Goal: Transaction & Acquisition: Purchase product/service

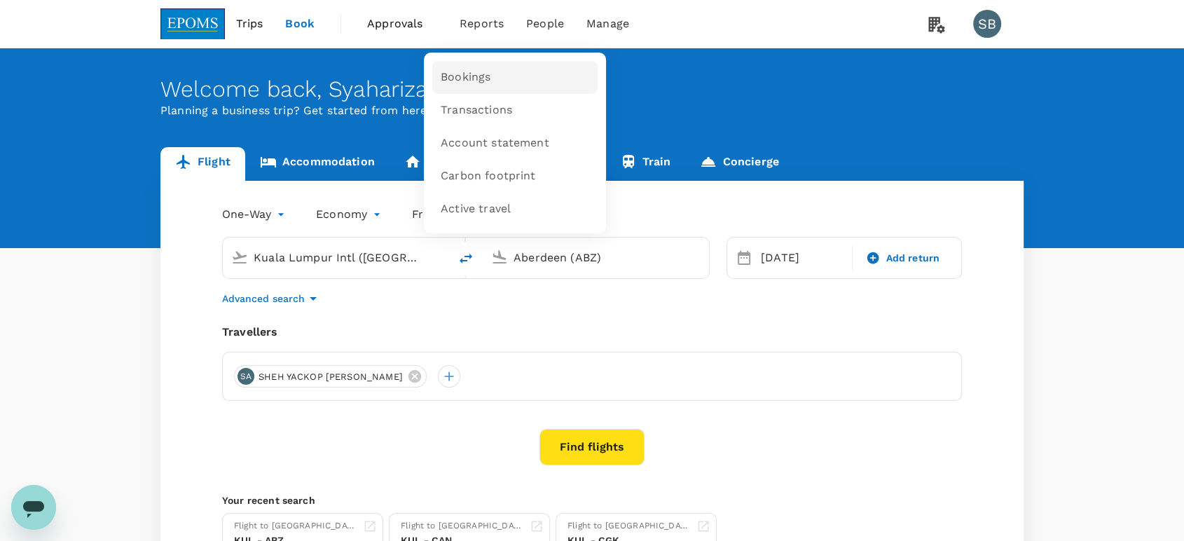
click at [482, 70] on span "Bookings" at bounding box center [466, 77] width 50 height 16
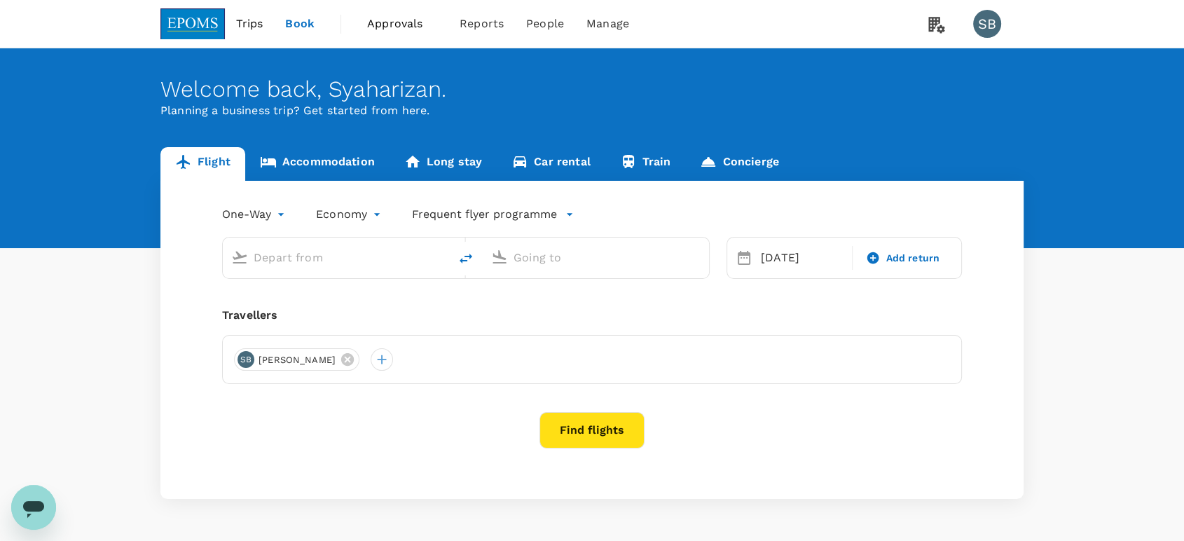
type input "Kuala Lumpur Intl ([GEOGRAPHIC_DATA])"
type input "Aberdeen (ABZ)"
type input "Kuala Lumpur Intl ([GEOGRAPHIC_DATA])"
type input "Aberdeen (ABZ)"
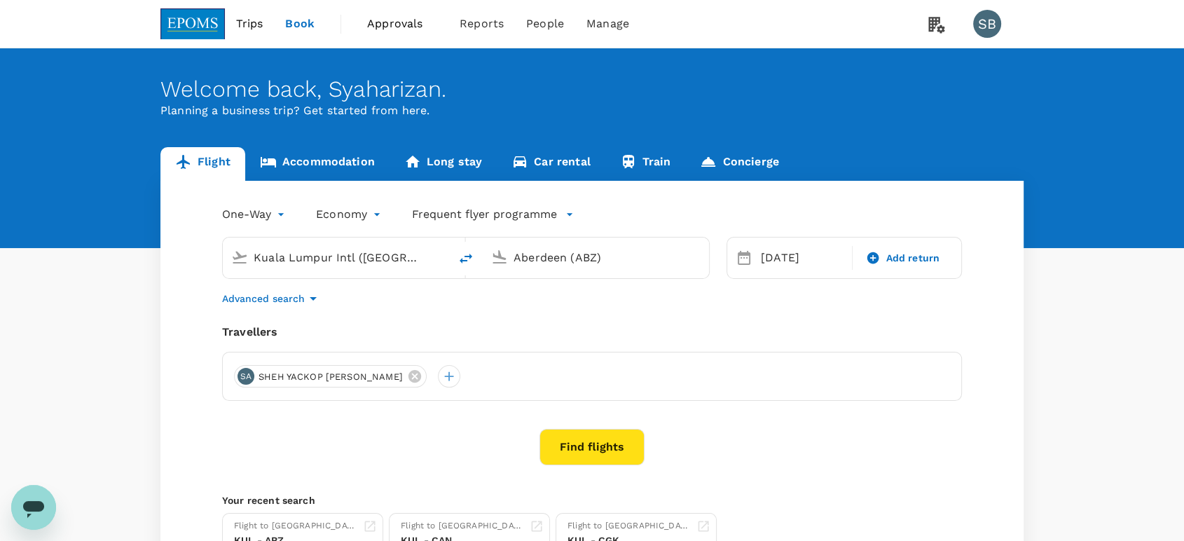
click at [369, 261] on input "Kuala Lumpur Intl ([GEOGRAPHIC_DATA])" at bounding box center [337, 258] width 166 height 22
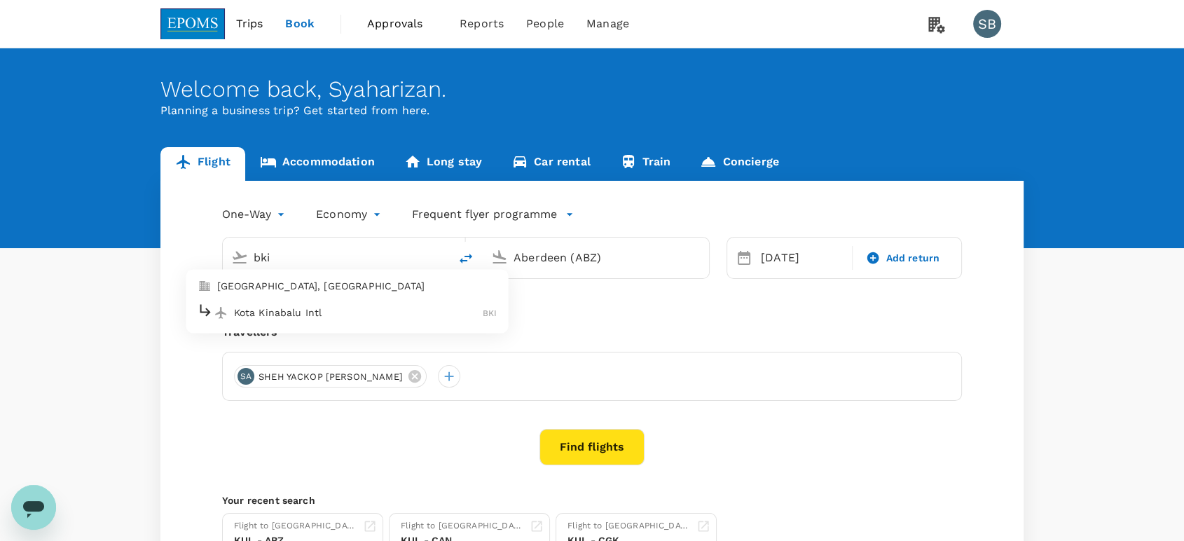
click at [363, 308] on p "Kota Kinabalu Intl" at bounding box center [358, 312] width 249 height 14
type input "Kota Kinabalu Intl (BKI)"
click at [567, 238] on div "Aberdeen (ABZ)" at bounding box center [596, 257] width 226 height 41
click at [580, 265] on input "Aberdeen (ABZ)" at bounding box center [596, 258] width 166 height 22
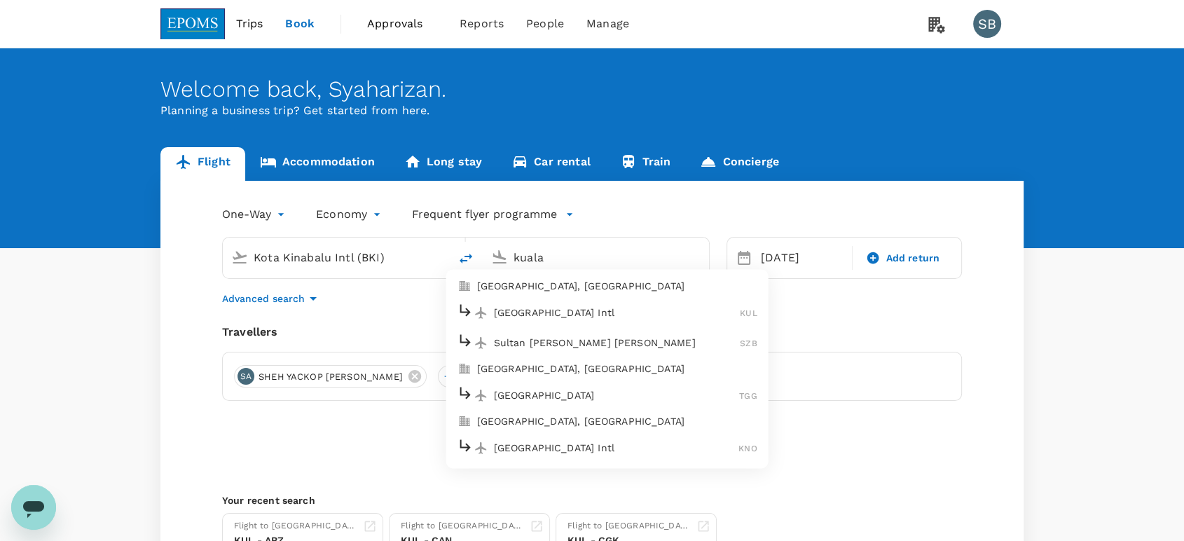
click at [577, 336] on p "Sultan [PERSON_NAME] [PERSON_NAME]" at bounding box center [617, 343] width 247 height 14
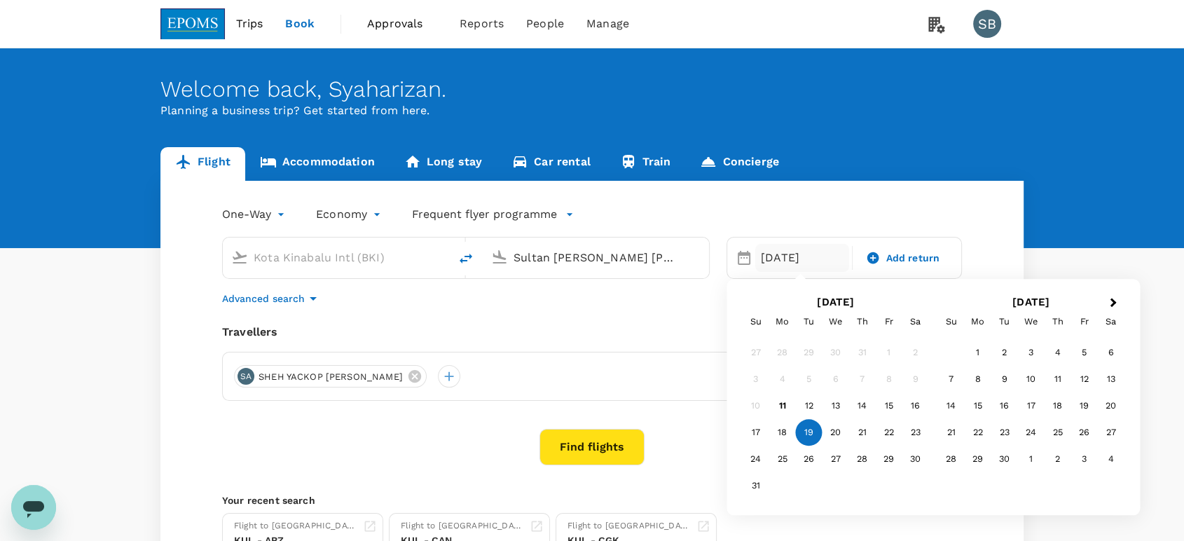
type input "Sultan [PERSON_NAME] [PERSON_NAME] (SZB)"
click at [314, 302] on icon "button" at bounding box center [313, 298] width 17 height 17
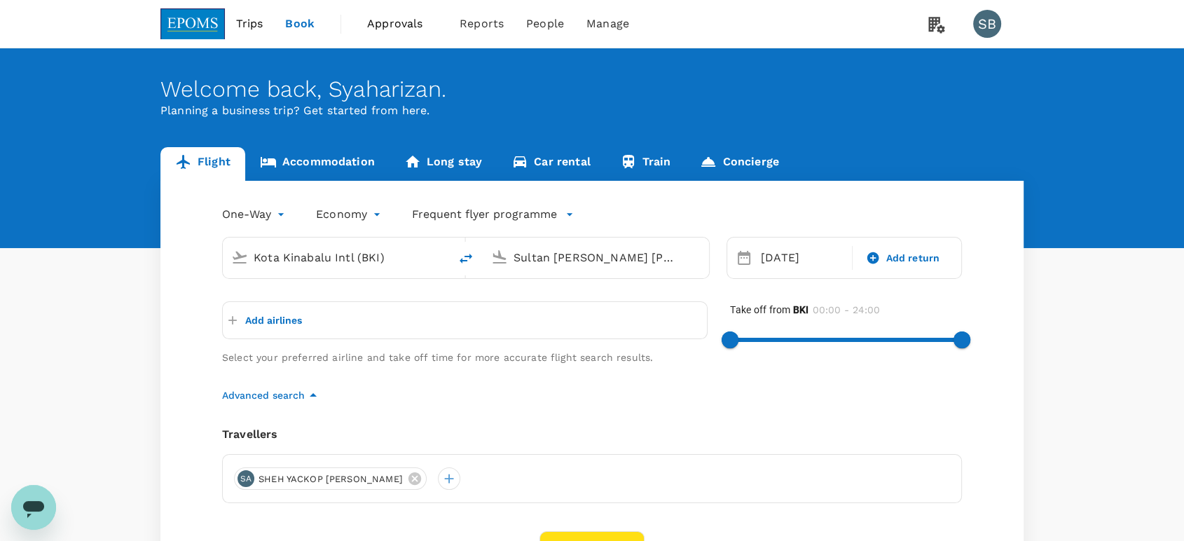
click at [265, 315] on p "Add airlines" at bounding box center [273, 320] width 57 height 14
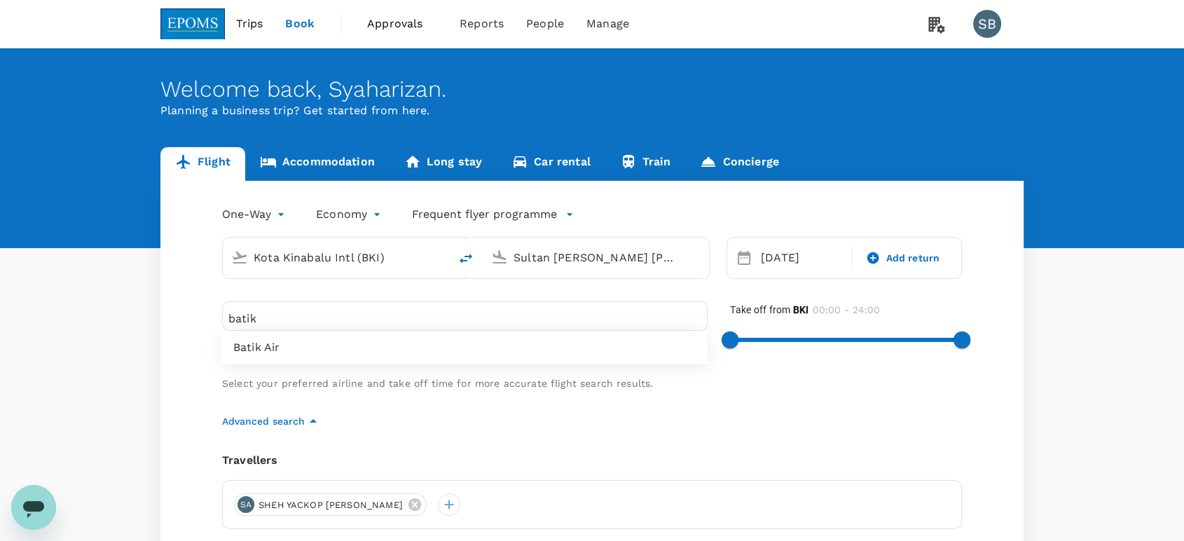
type input "batik"
click at [289, 347] on span "Batik Air" at bounding box center [464, 347] width 463 height 17
click at [794, 265] on div "[DATE]" at bounding box center [802, 258] width 94 height 28
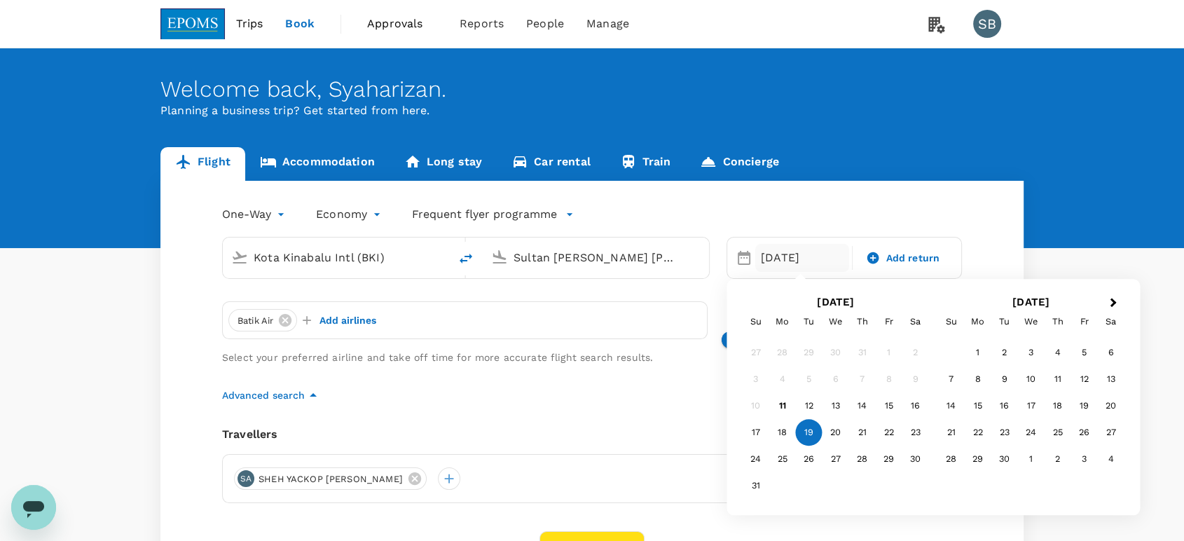
drag, startPoint x: 790, startPoint y: 436, endPoint x: 783, endPoint y: 424, distance: 13.8
click at [790, 434] on div "18" at bounding box center [782, 433] width 27 height 27
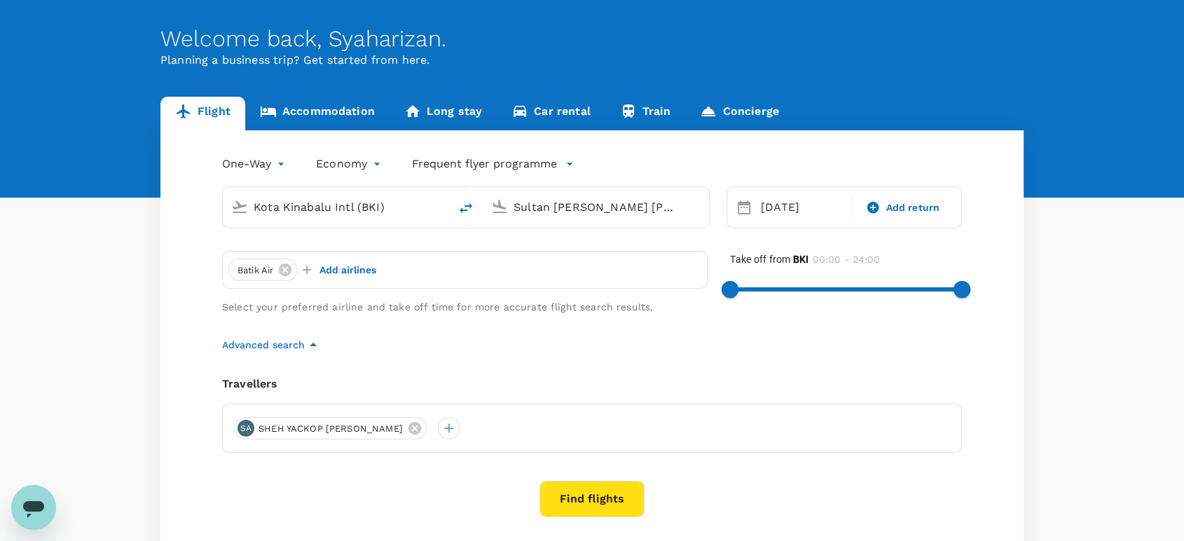
scroll to position [156, 0]
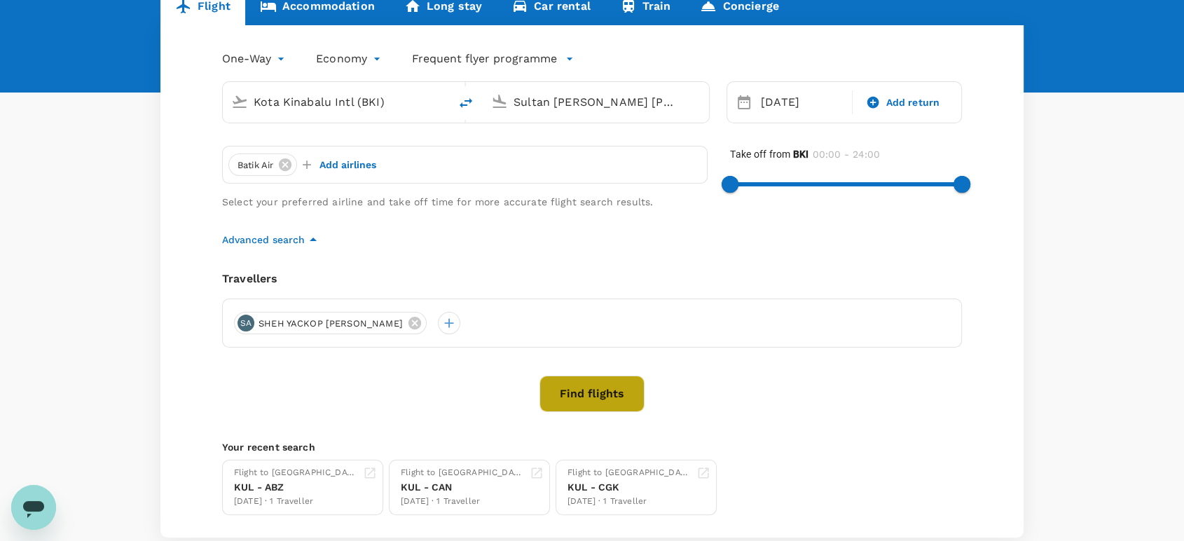
click at [595, 405] on button "Find flights" at bounding box center [591, 393] width 105 height 36
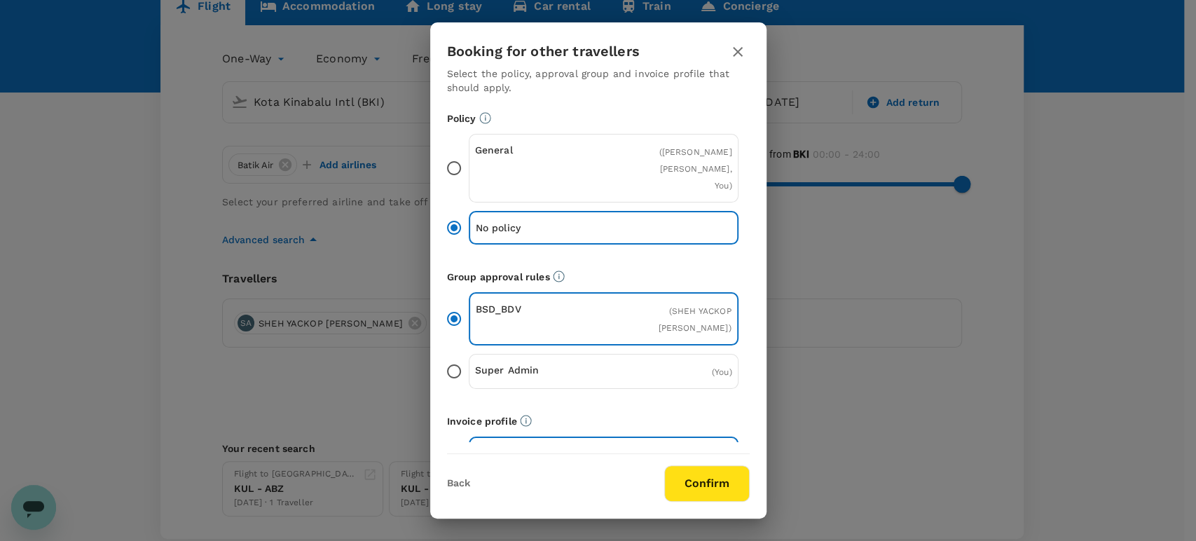
click at [731, 486] on button "Confirm" at bounding box center [706, 483] width 85 height 36
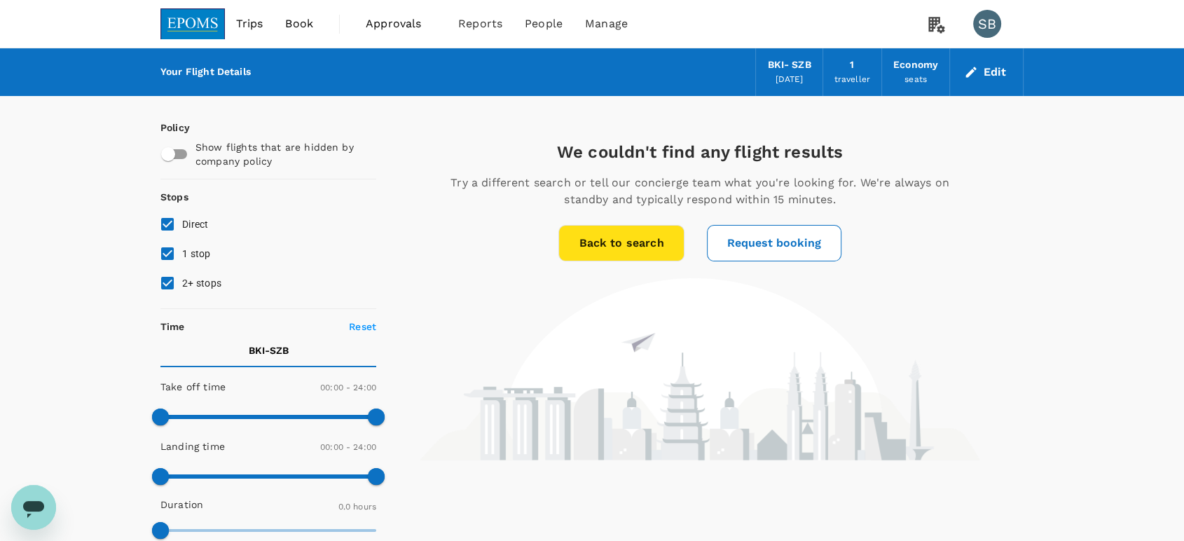
drag, startPoint x: 174, startPoint y: 279, endPoint x: 165, endPoint y: 258, distance: 22.6
click at [174, 279] on input "2+ stops" at bounding box center [167, 282] width 29 height 29
checkbox input "false"
click at [163, 254] on input "1 stop" at bounding box center [167, 253] width 29 height 29
checkbox input "false"
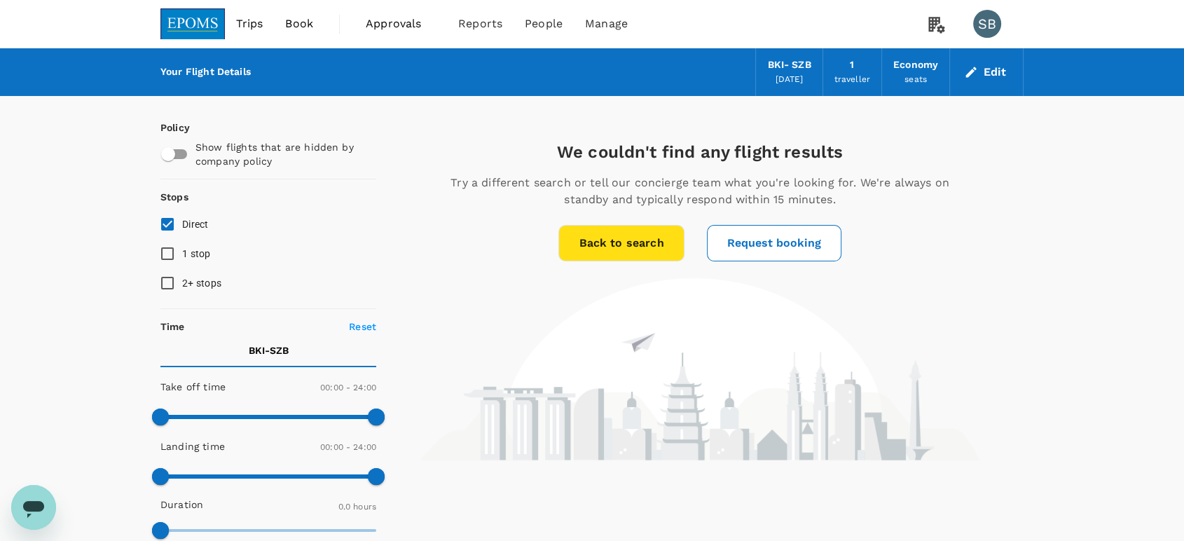
click at [778, 74] on div "[DATE]" at bounding box center [789, 80] width 28 height 14
click at [979, 72] on button "Edit" at bounding box center [986, 72] width 50 height 22
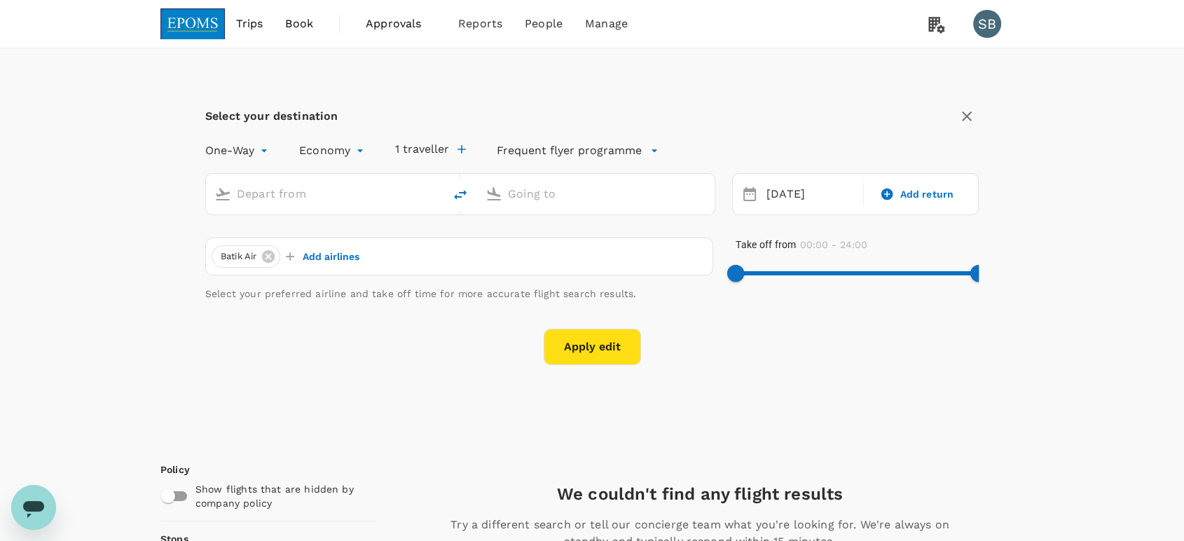
type input "Kota Kinabalu Intl (BKI)"
type input "Sultan [PERSON_NAME] [PERSON_NAME] (SZB)"
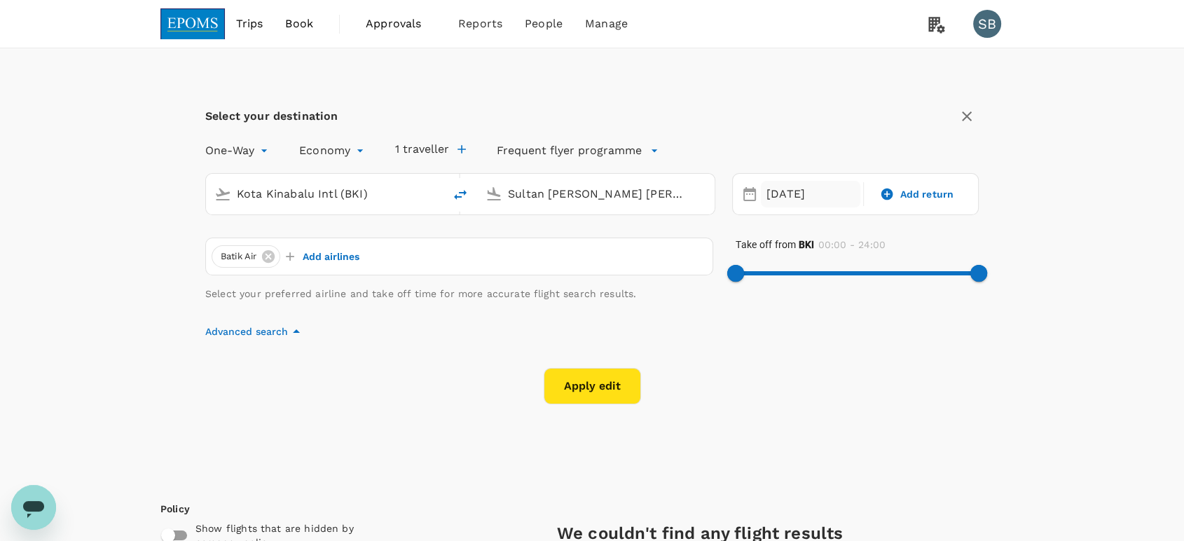
click at [786, 192] on div "[DATE]" at bounding box center [810, 194] width 99 height 27
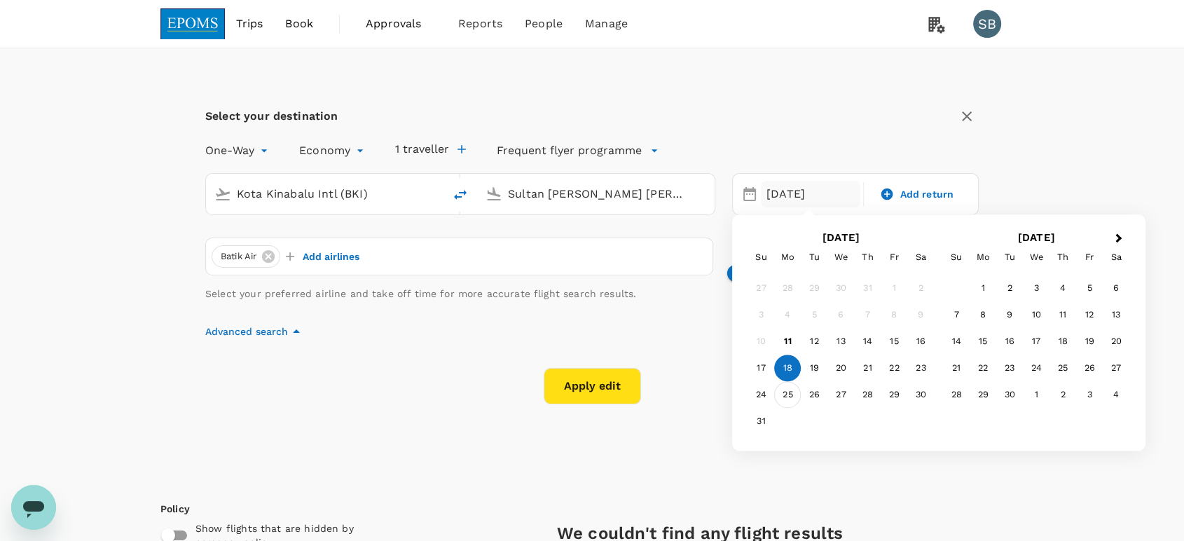
click at [796, 393] on div "25" at bounding box center [787, 395] width 27 height 27
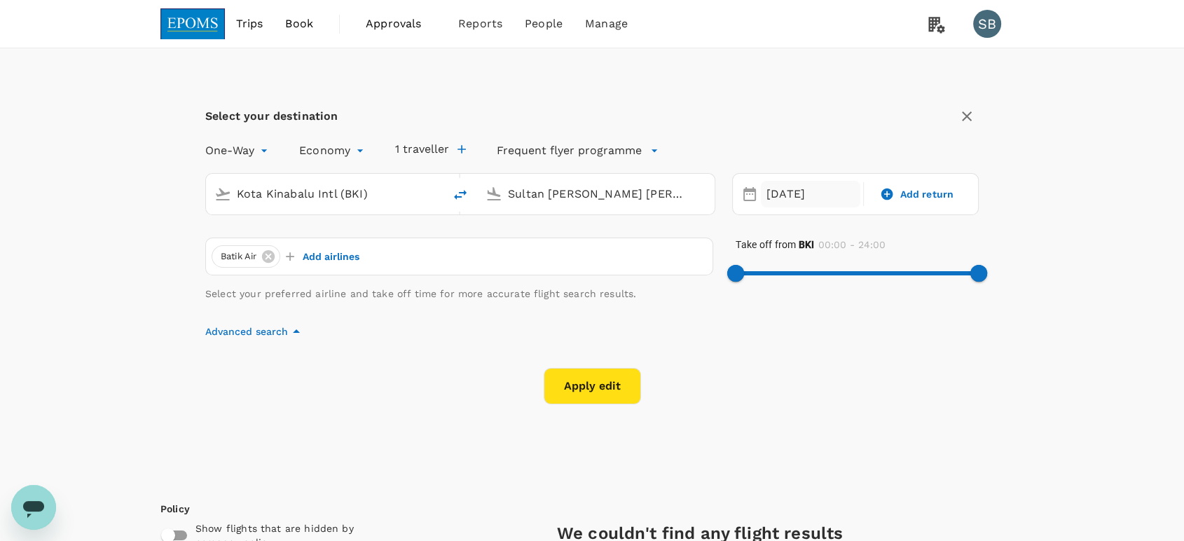
click at [809, 195] on div "[DATE]" at bounding box center [810, 194] width 99 height 27
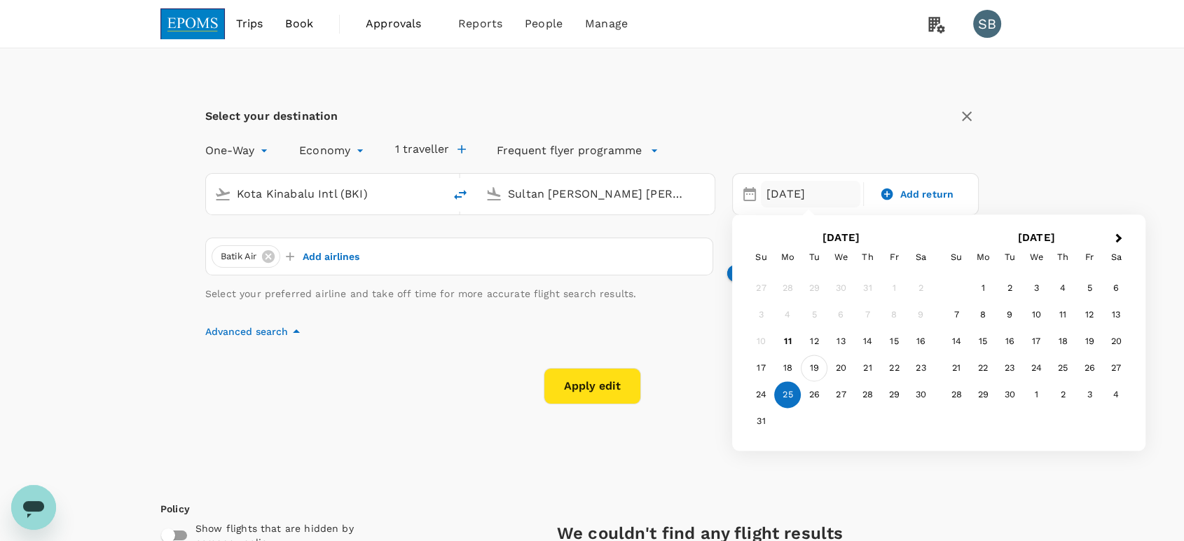
click at [817, 368] on div "19" at bounding box center [814, 368] width 27 height 27
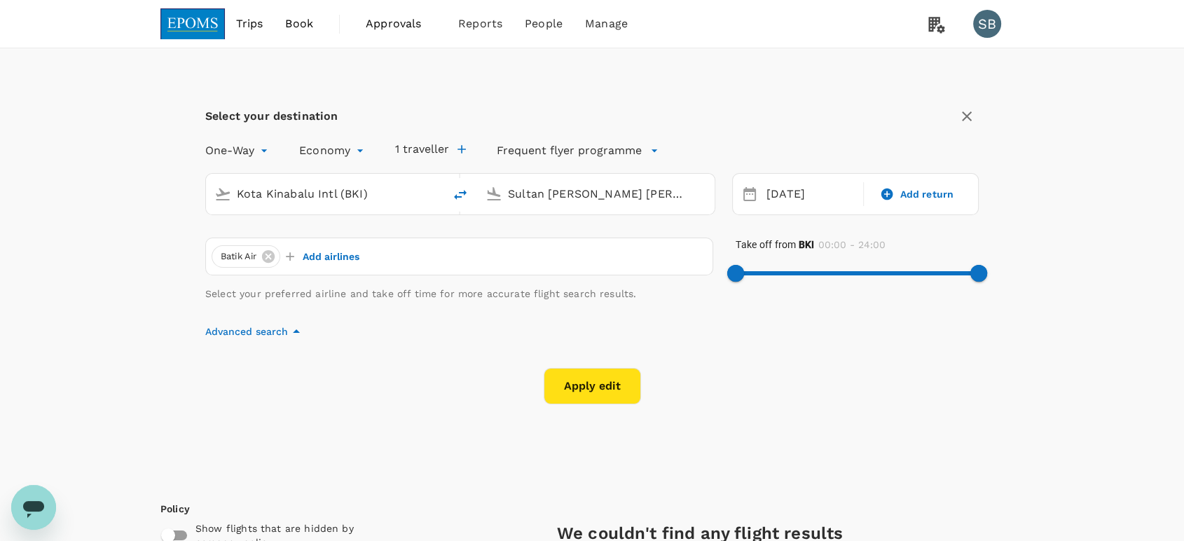
click at [588, 382] on button "Apply edit" at bounding box center [592, 386] width 97 height 36
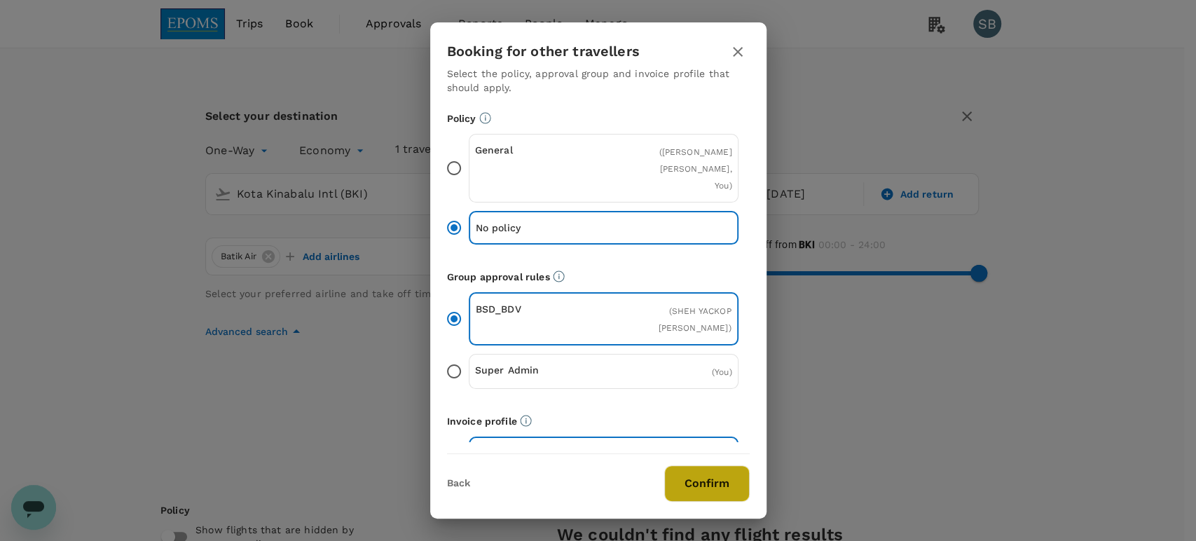
click at [676, 475] on button "Confirm" at bounding box center [706, 483] width 85 height 36
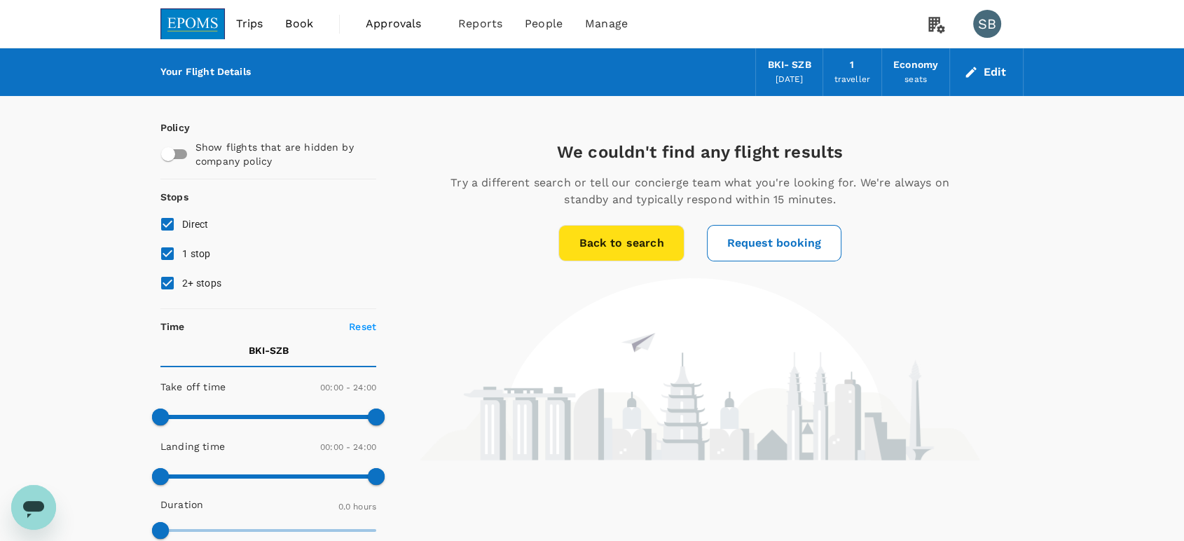
click at [201, 22] on img at bounding box center [192, 23] width 64 height 31
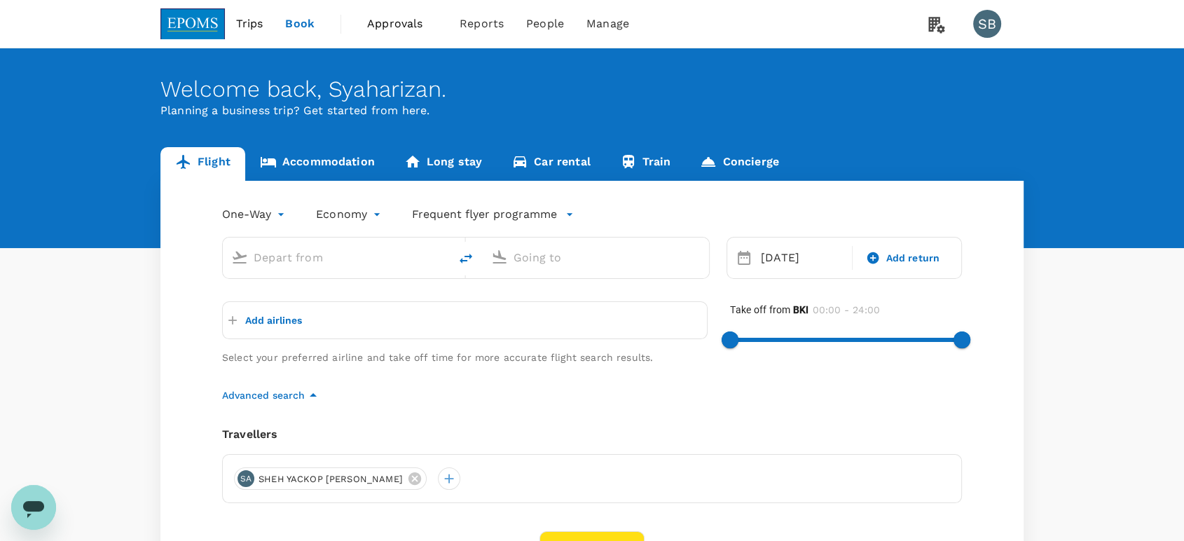
type input "Kota Kinabalu Intl (BKI)"
type input "Sultan [PERSON_NAME] [PERSON_NAME] (SZB)"
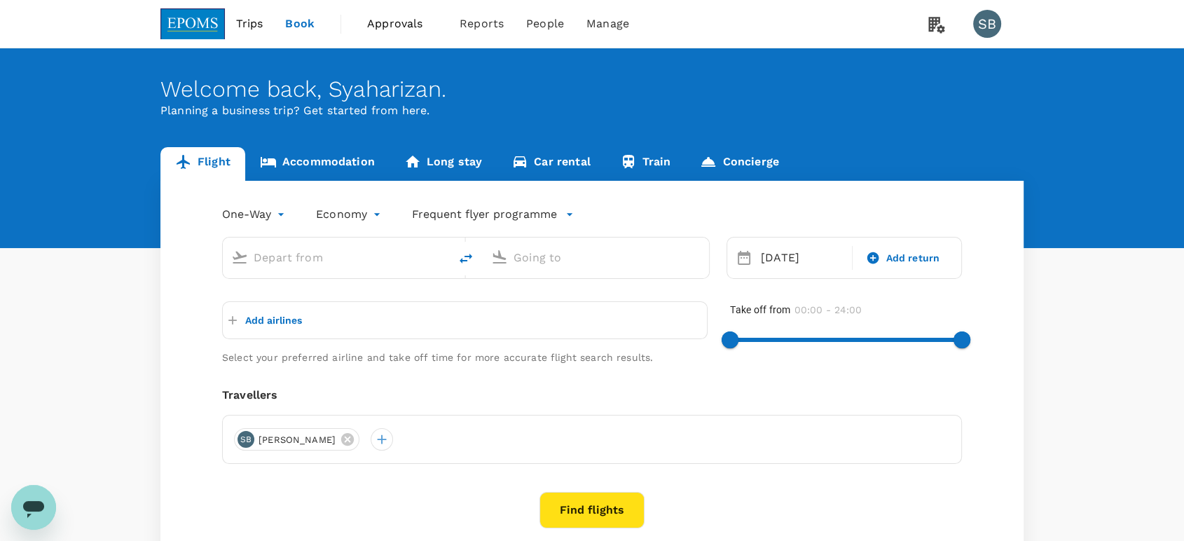
type input "Kota Kinabalu Intl (BKI)"
type input "Sultan [PERSON_NAME] [PERSON_NAME] (SZB)"
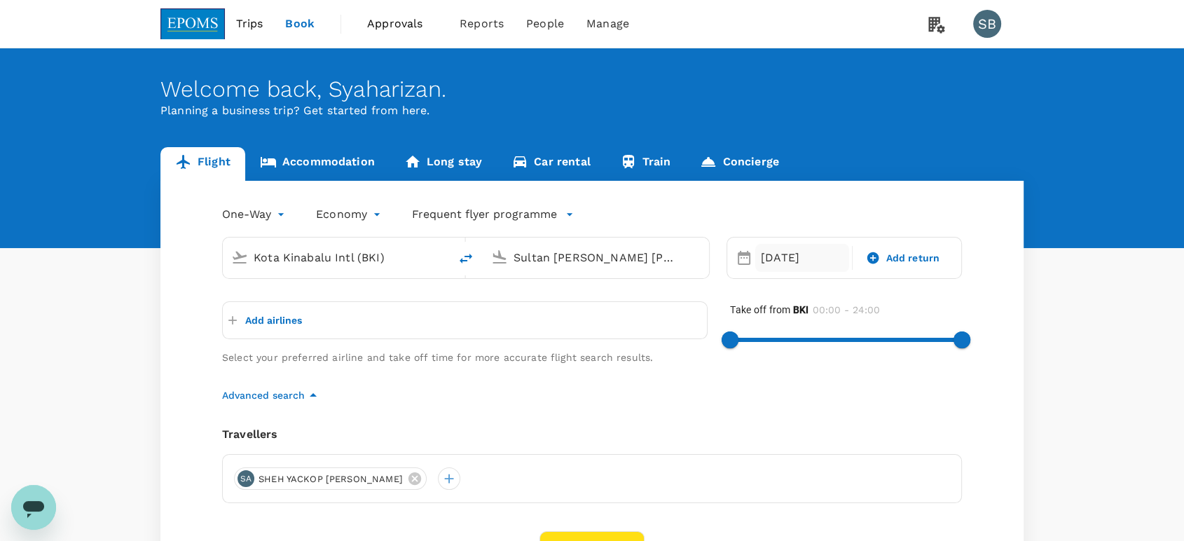
click at [789, 258] on div "[DATE]" at bounding box center [802, 258] width 94 height 28
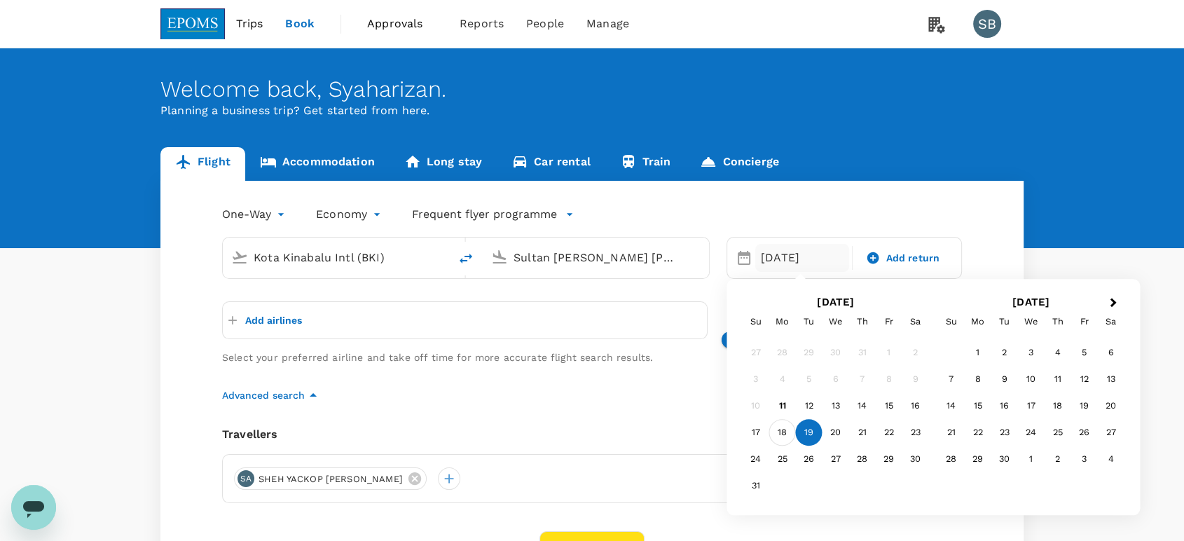
click at [782, 430] on div "18" at bounding box center [782, 433] width 27 height 27
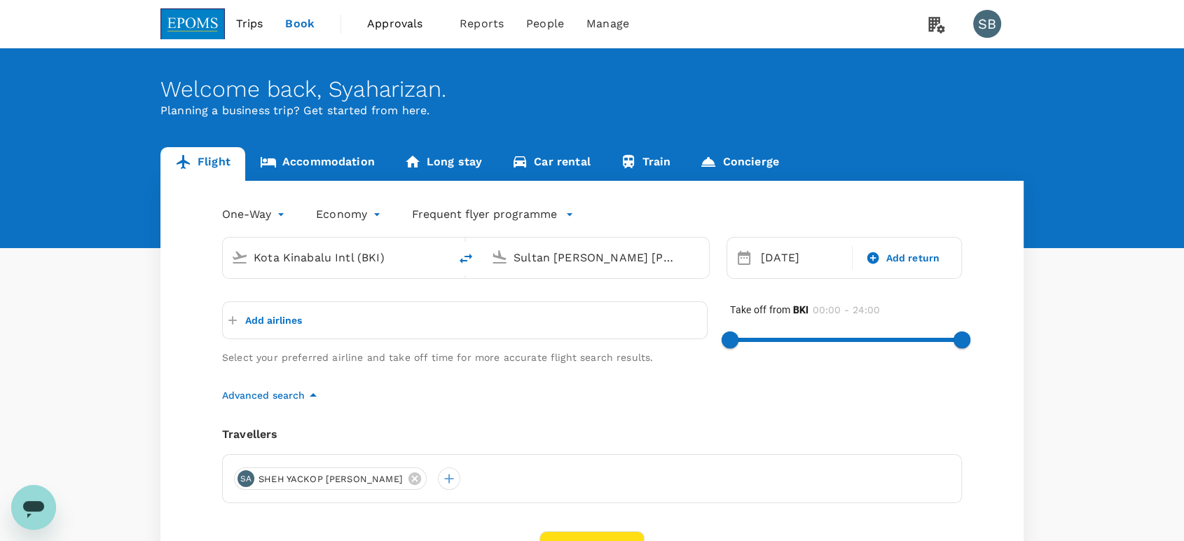
click at [600, 423] on div "One-Way oneway Economy economy Frequent flyer programme Kota Kinabalu Intl (BKI…" at bounding box center [591, 437] width 863 height 512
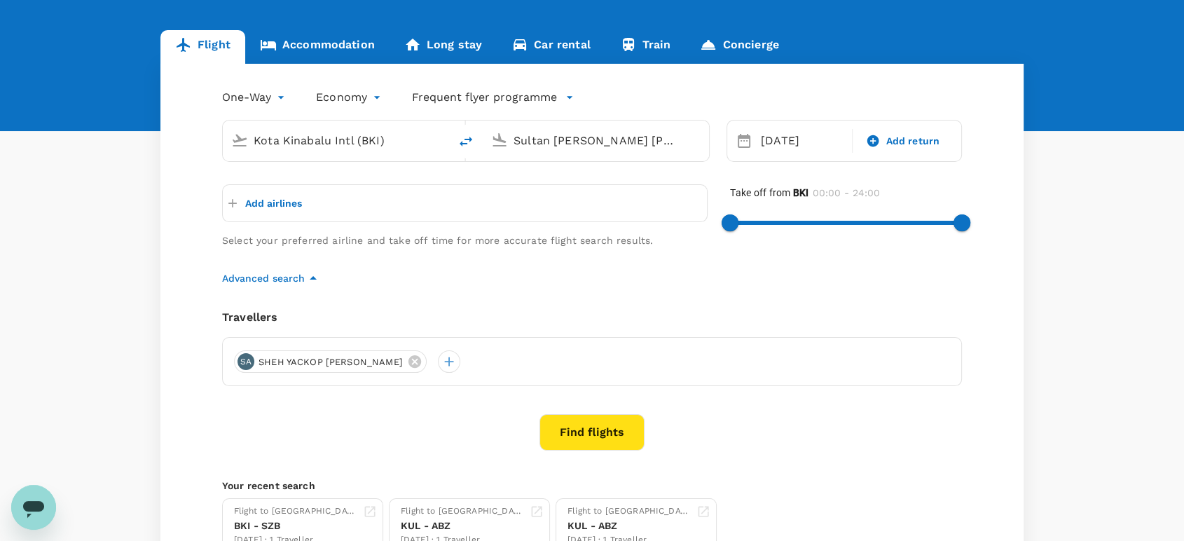
scroll to position [156, 0]
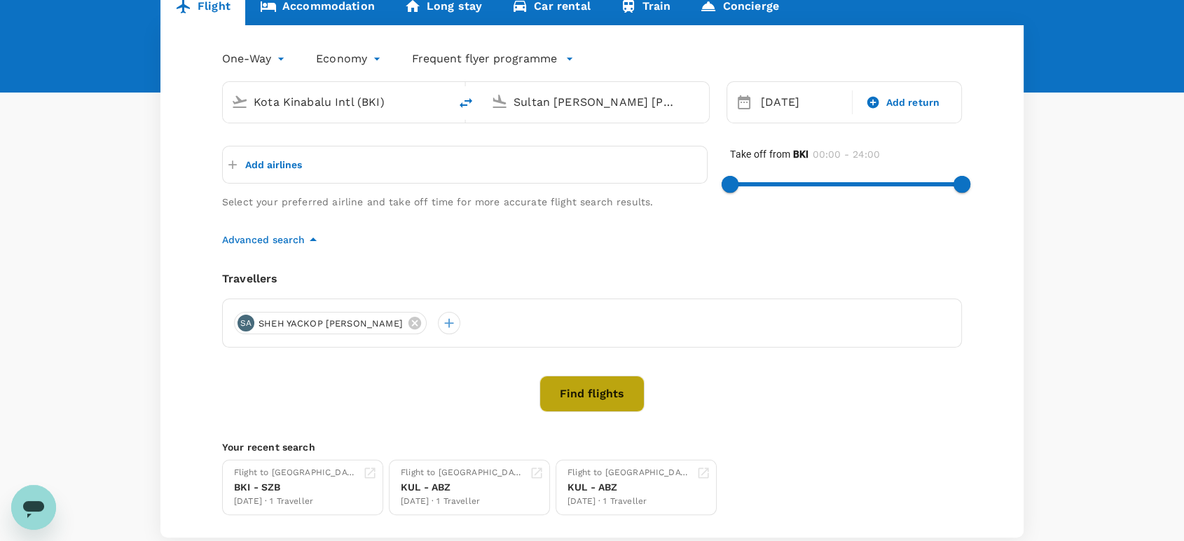
click at [588, 399] on button "Find flights" at bounding box center [591, 393] width 105 height 36
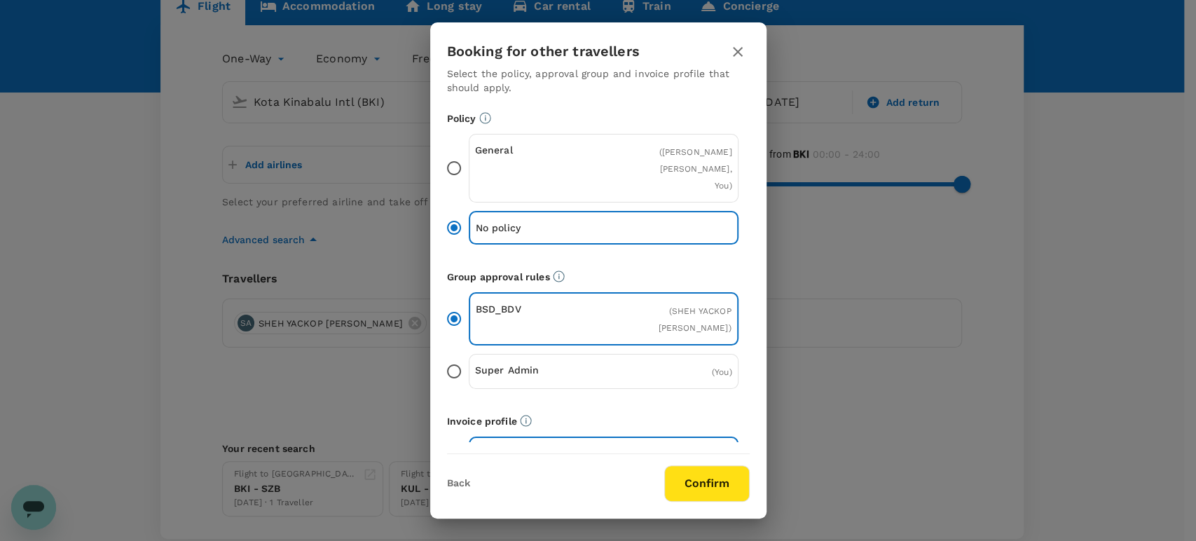
click at [691, 472] on button "Confirm" at bounding box center [706, 483] width 85 height 36
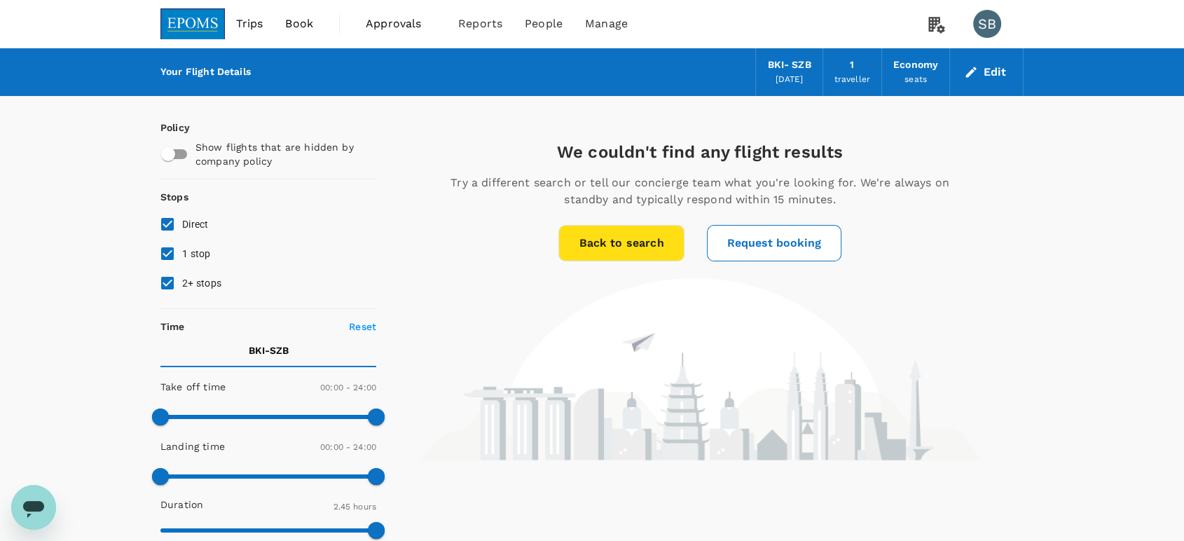
click at [217, 18] on img at bounding box center [192, 23] width 64 height 31
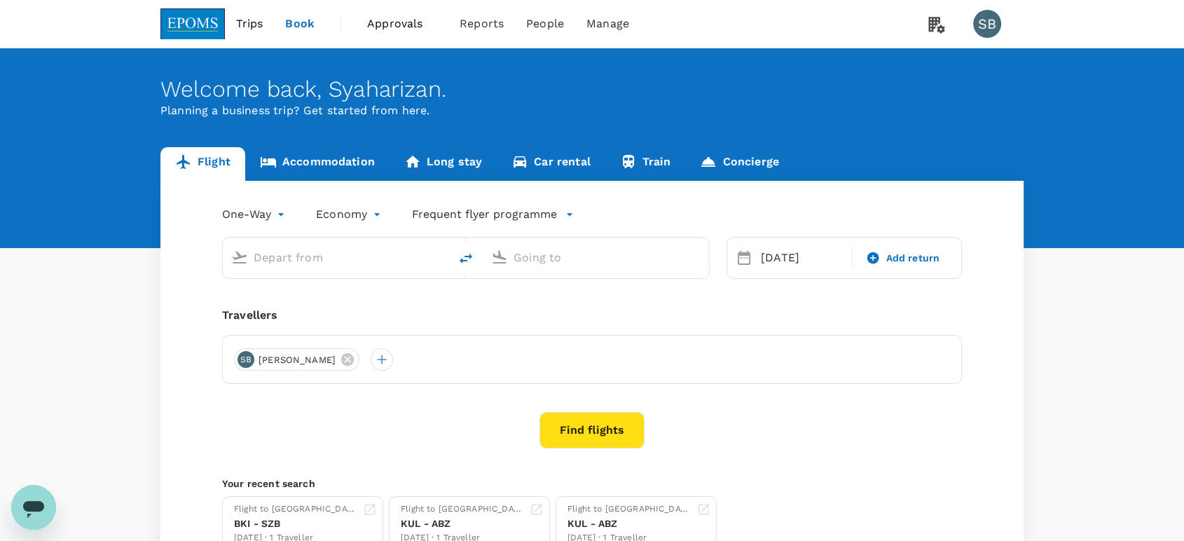
type input "Kota Kinabalu Intl (BKI)"
type input "Sultan [PERSON_NAME] [PERSON_NAME] (SZB)"
type input "Kota Kinabalu Intl (BKI)"
type input "Sultan [PERSON_NAME] [PERSON_NAME] (SZB)"
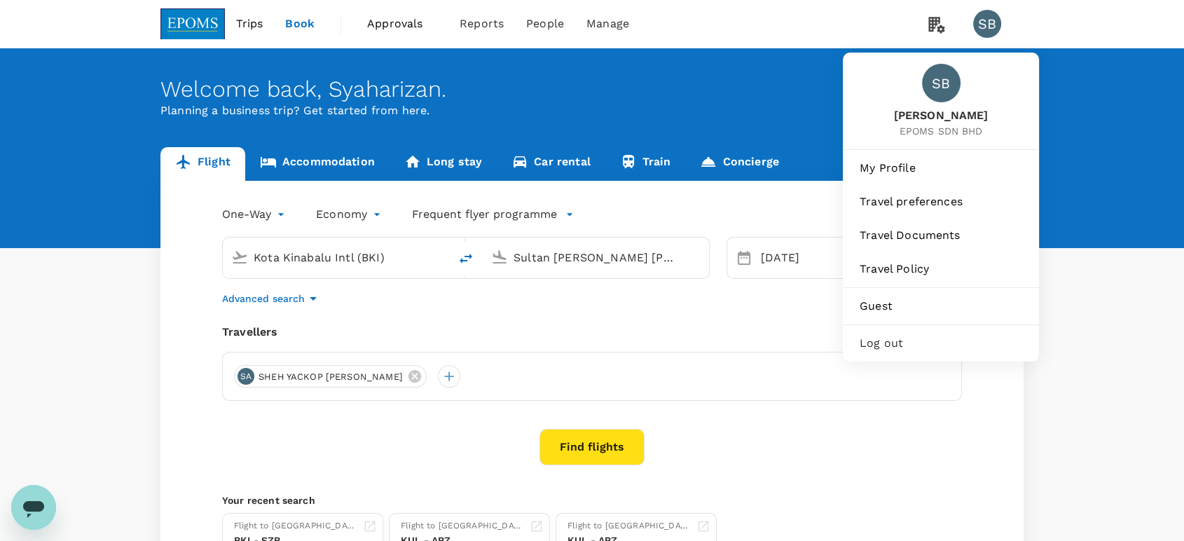
click at [997, 28] on div "SB" at bounding box center [987, 24] width 28 height 28
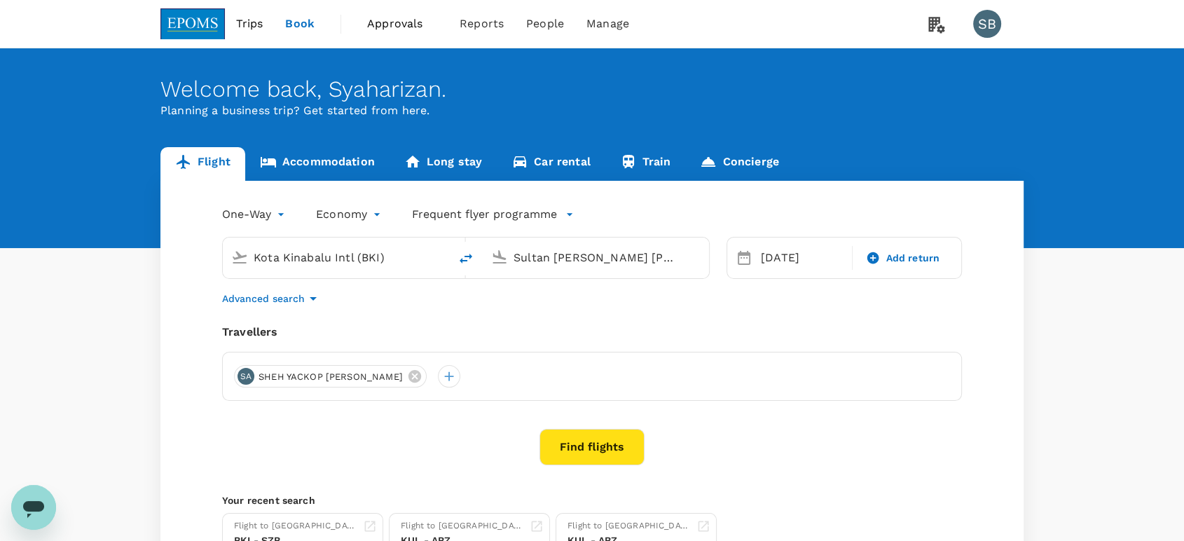
click at [996, 34] on div "SB" at bounding box center [987, 24] width 28 height 28
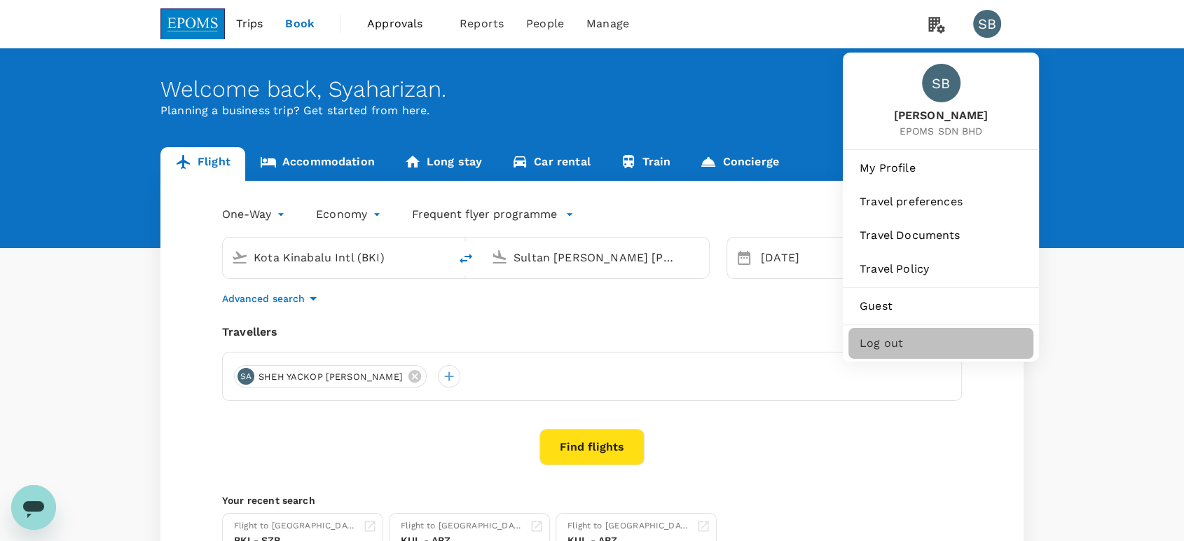
click at [943, 340] on span "Log out" at bounding box center [941, 343] width 163 height 17
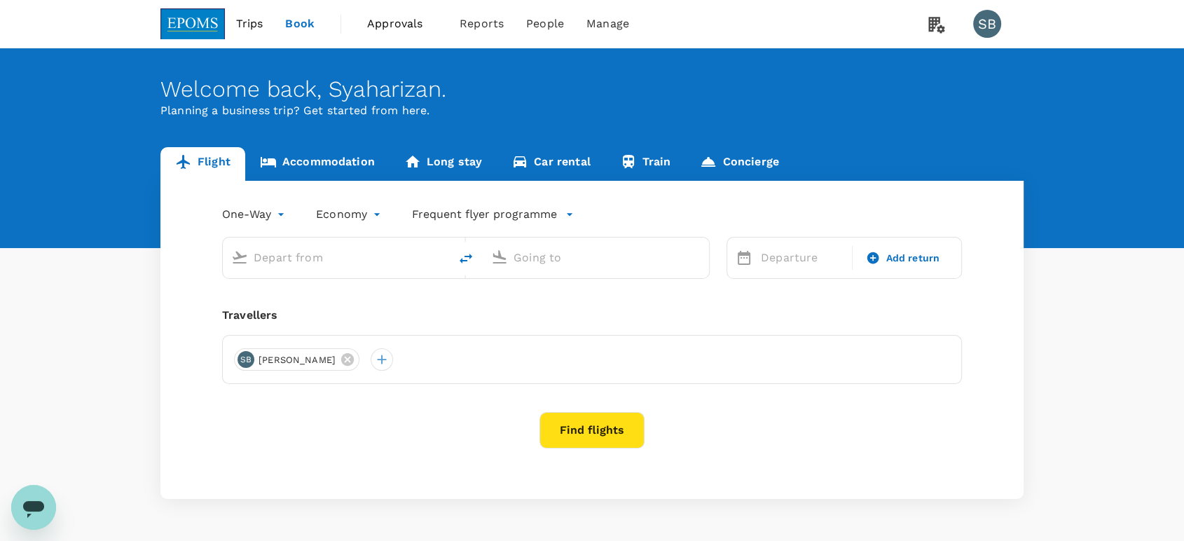
type input "Kota Kinabalu Intl (BKI)"
type input "Sultan [PERSON_NAME] [PERSON_NAME] (SZB)"
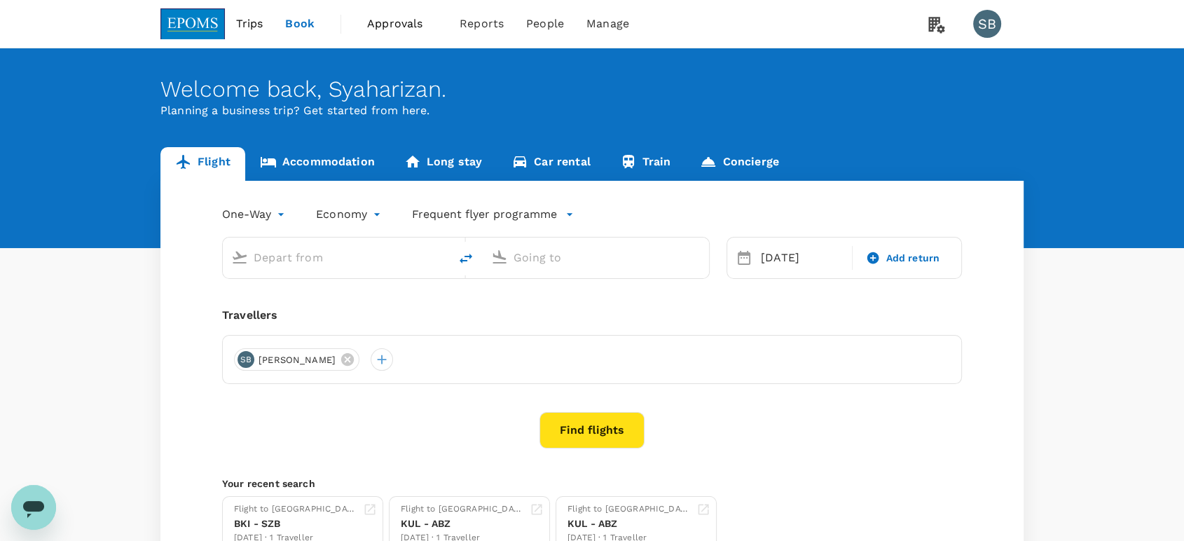
type input "Kota Kinabalu Intl (BKI)"
type input "Sultan [PERSON_NAME] [PERSON_NAME] (SZB)"
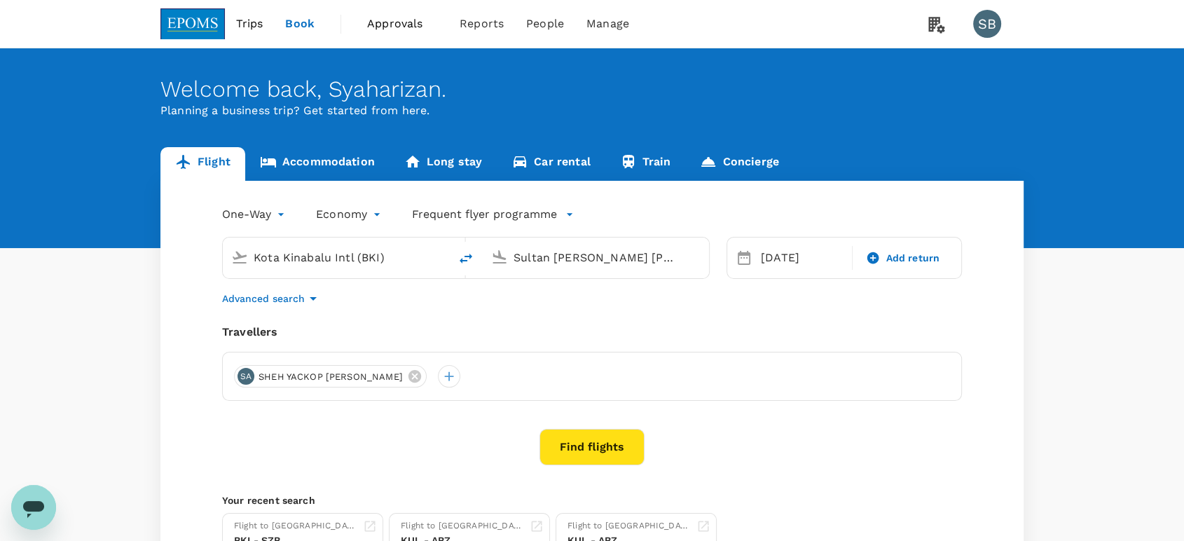
scroll to position [78, 0]
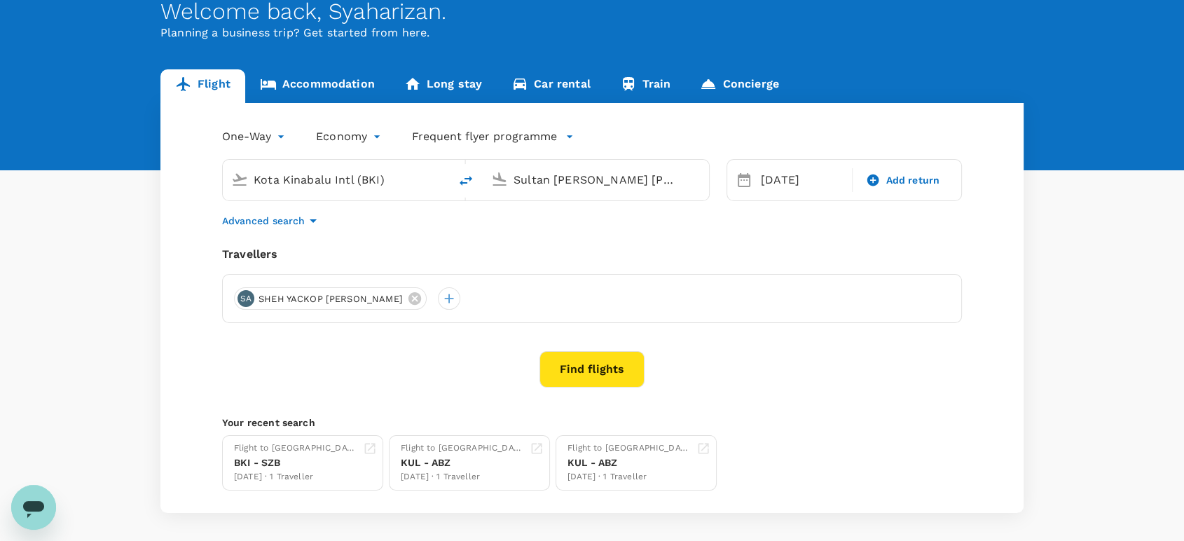
click at [559, 353] on button "Find flights" at bounding box center [591, 369] width 105 height 36
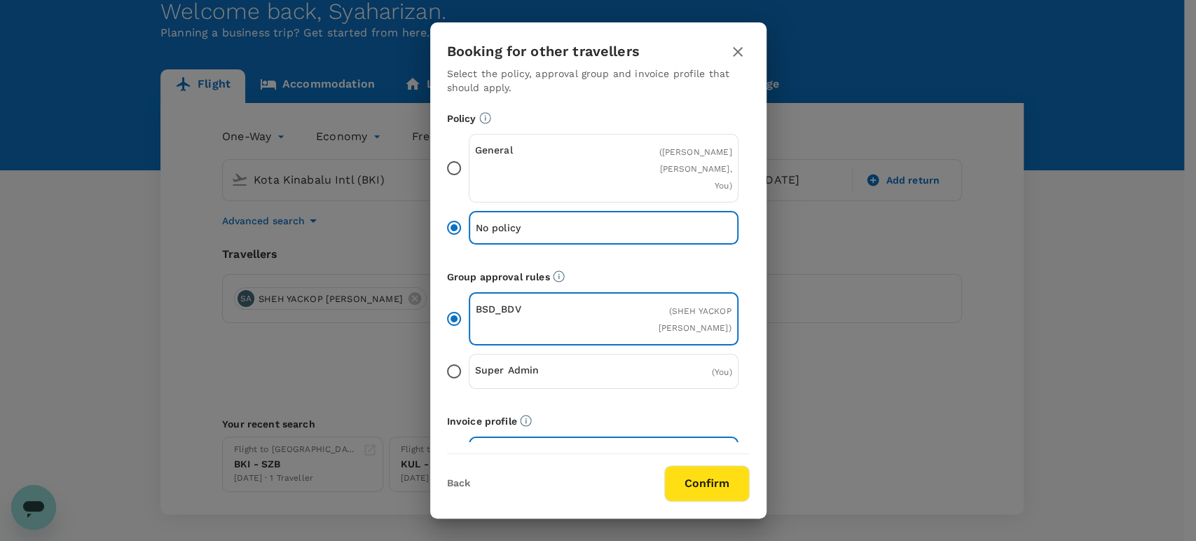
click at [689, 478] on button "Confirm" at bounding box center [706, 483] width 85 height 36
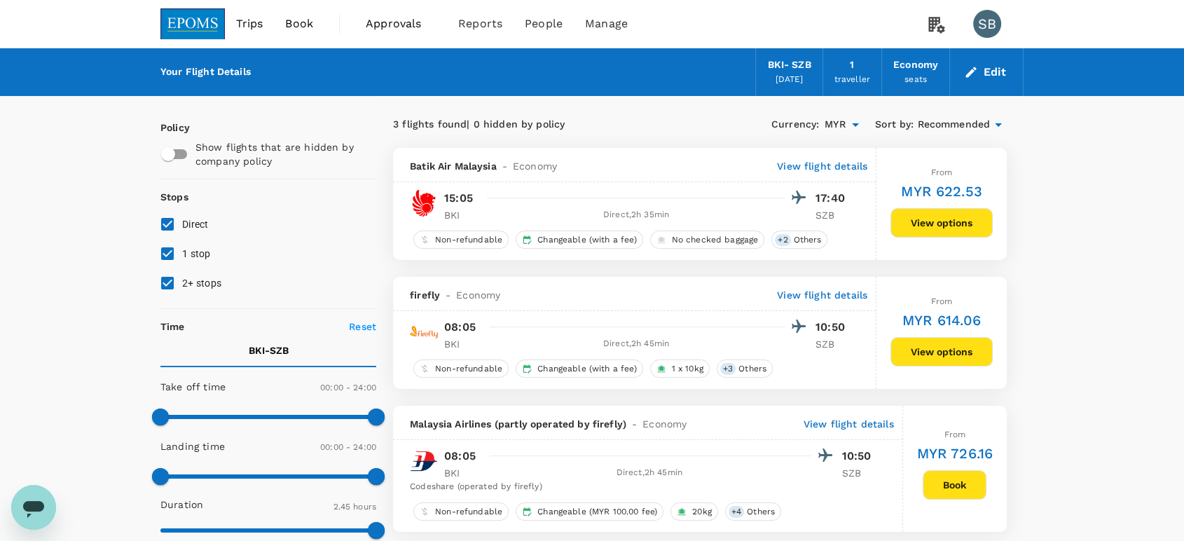
click at [834, 165] on p "View flight details" at bounding box center [822, 166] width 90 height 14
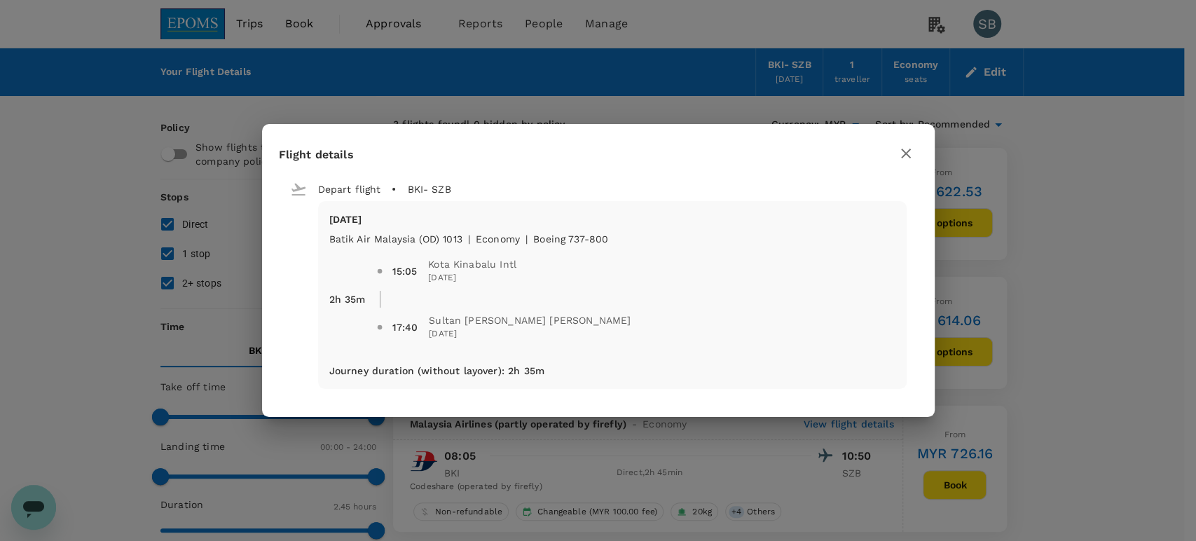
click at [902, 149] on icon "button" at bounding box center [905, 153] width 17 height 17
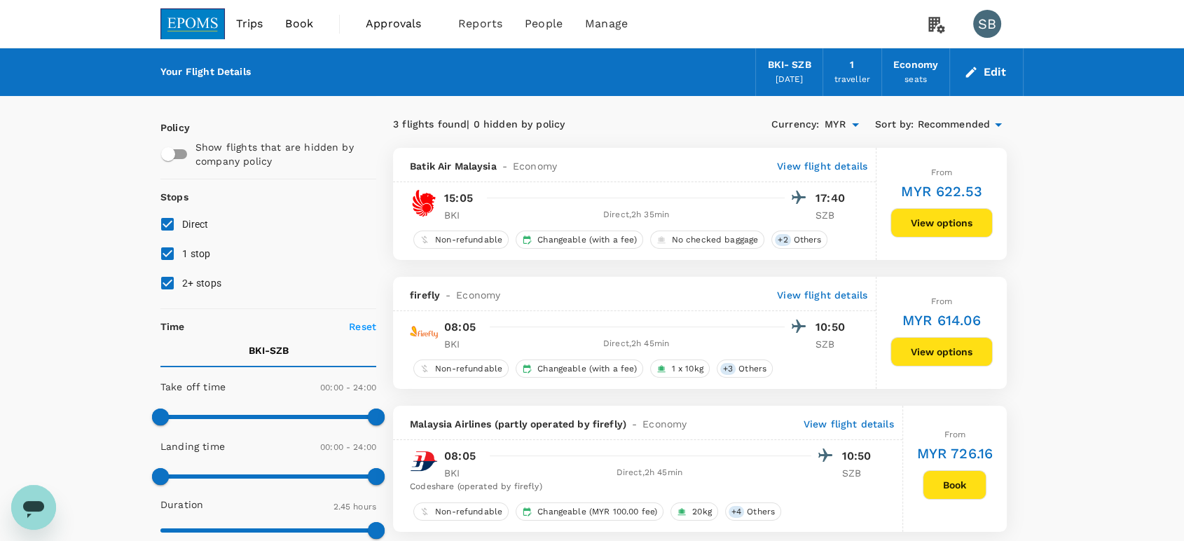
click at [945, 229] on button "View options" at bounding box center [941, 222] width 102 height 29
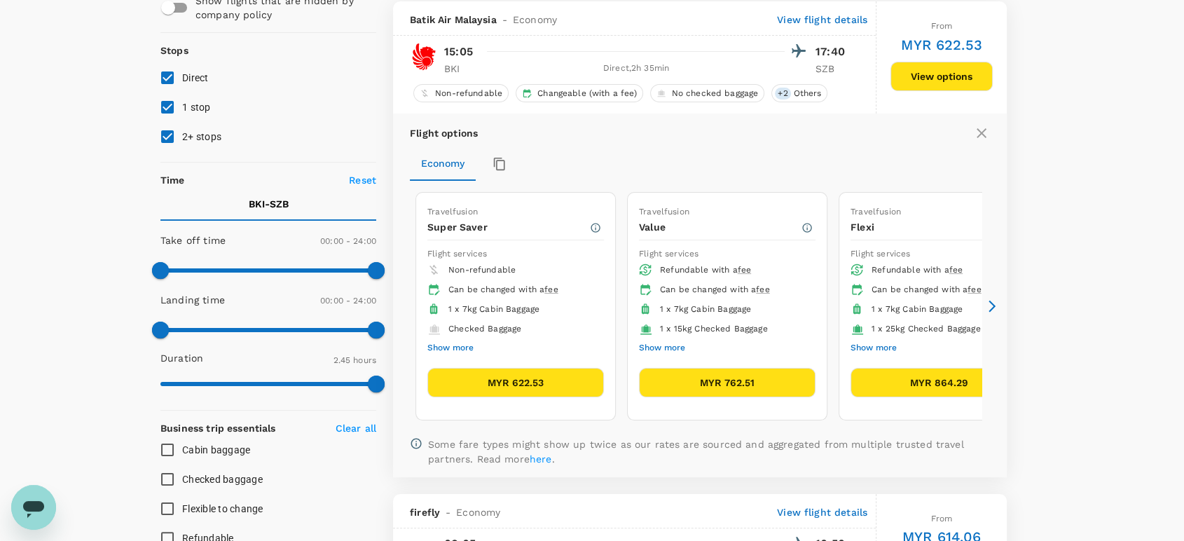
scroll to position [147, 0]
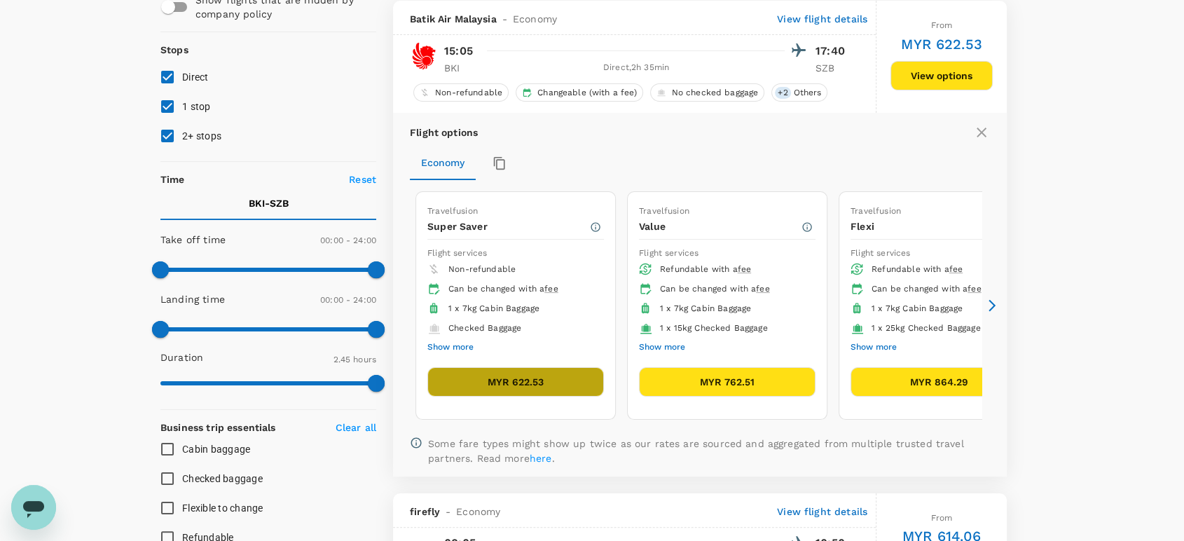
click at [551, 380] on button "MYR 622.53" at bounding box center [515, 381] width 177 height 29
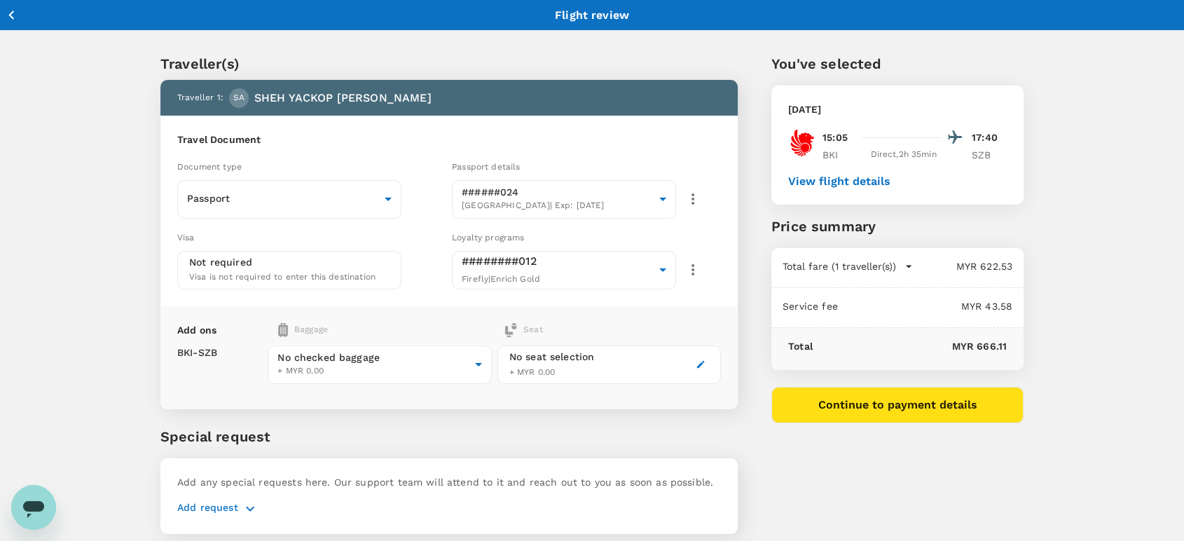
click at [693, 359] on button "button" at bounding box center [700, 364] width 17 height 17
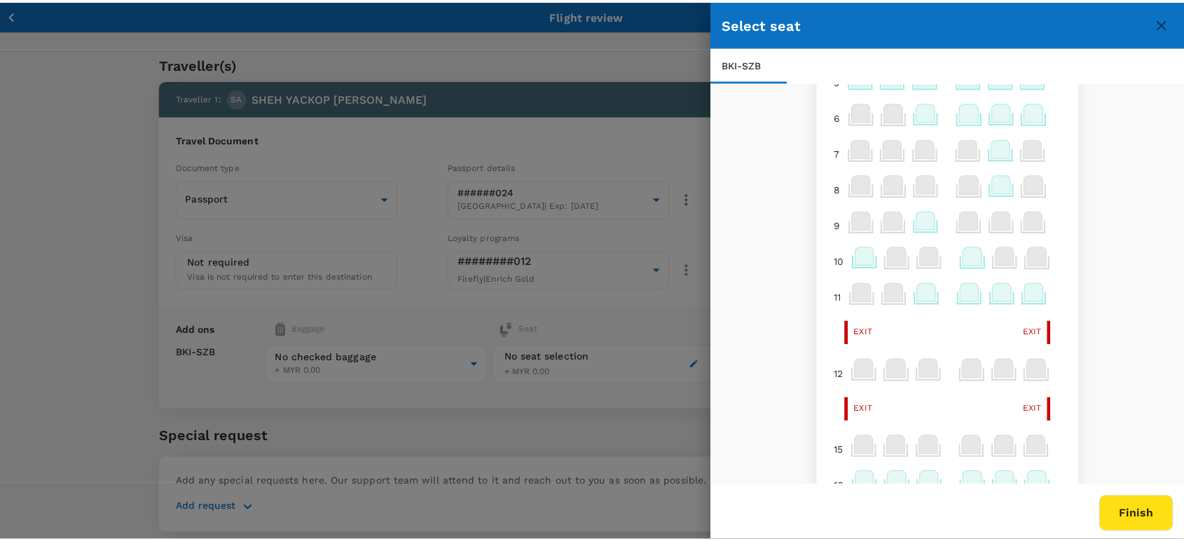
scroll to position [156, 0]
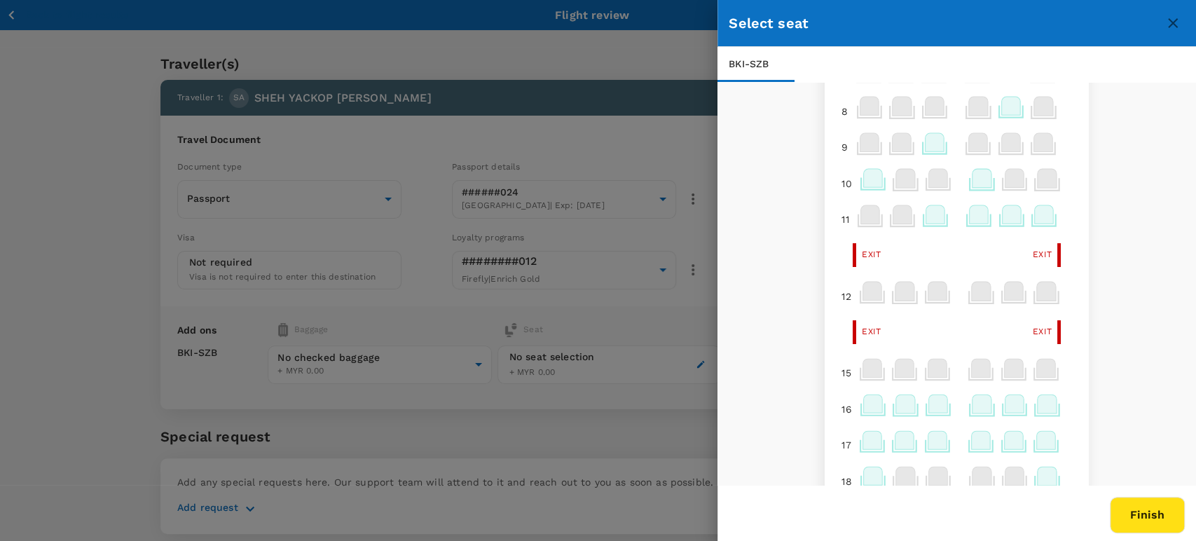
click at [1166, 28] on icon "close" at bounding box center [1172, 23] width 17 height 17
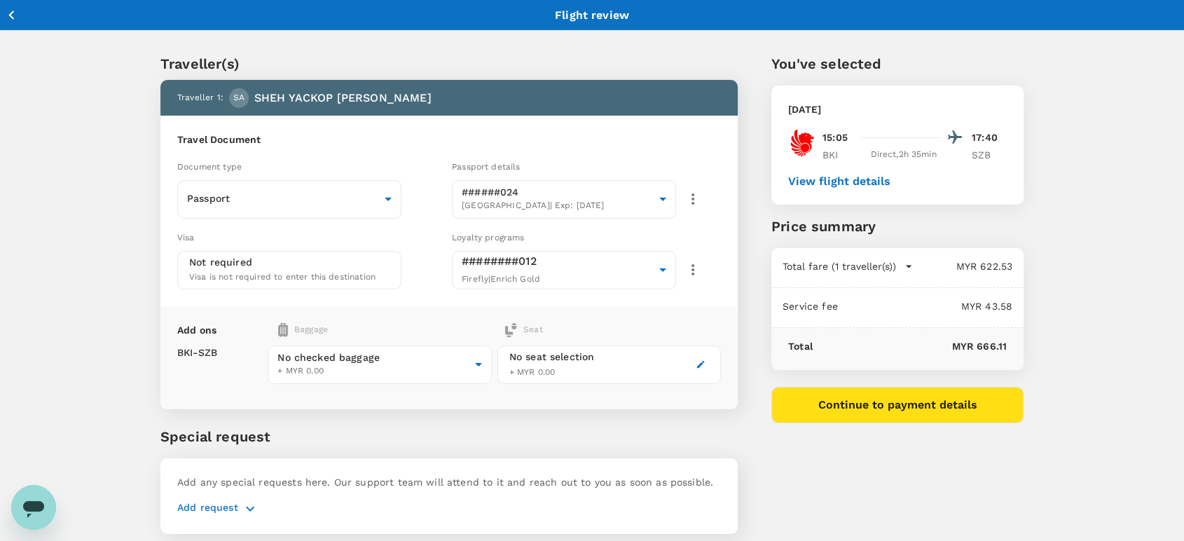
click at [18, 15] on icon "button" at bounding box center [12, 15] width 18 height 18
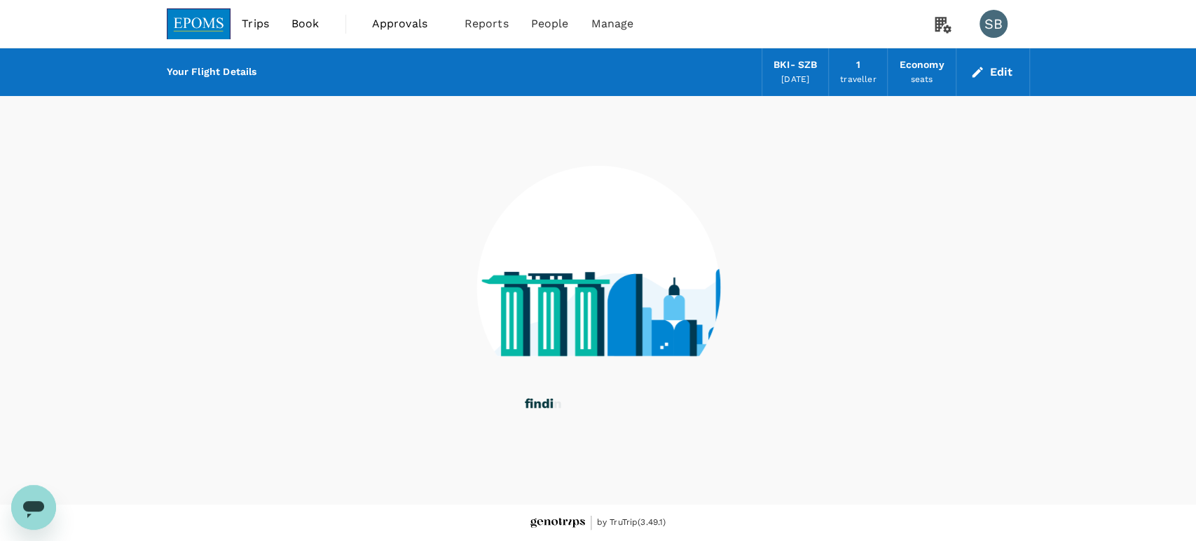
click at [179, 25] on img at bounding box center [199, 23] width 64 height 31
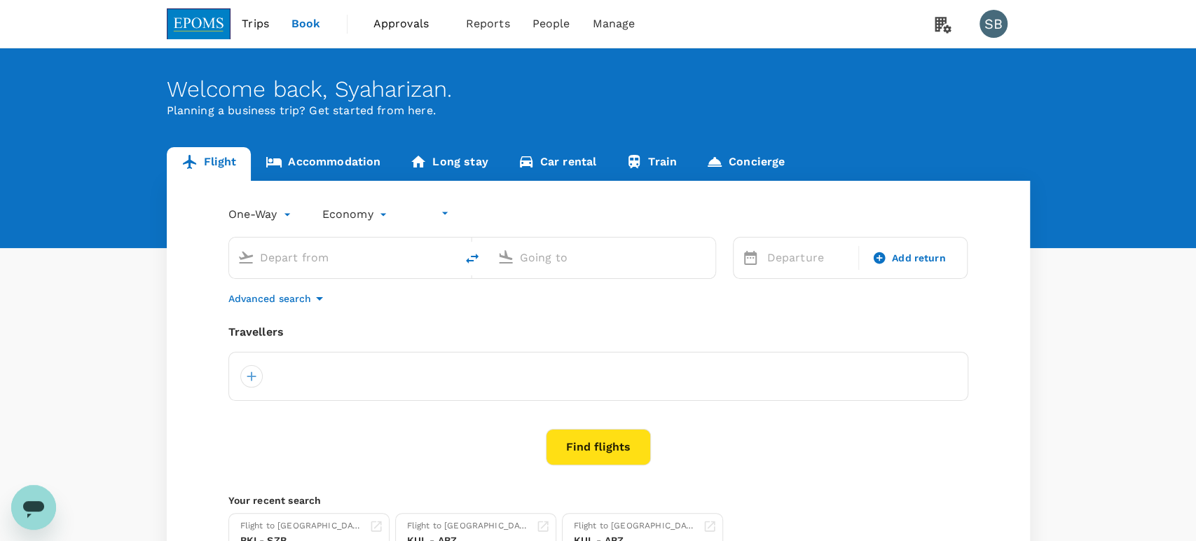
type input "undefined, undefined (any)"
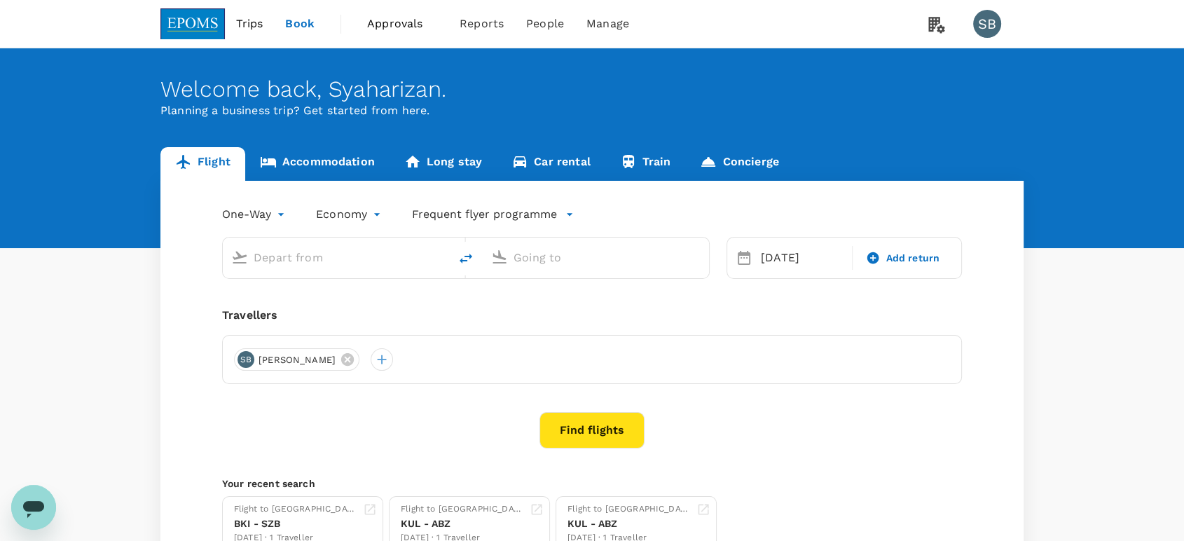
type input "Kota Kinabalu Intl (BKI)"
type input "Sultan [PERSON_NAME] [PERSON_NAME] (SZB)"
type input "Kota Kinabalu Intl (BKI)"
type input "Sultan [PERSON_NAME] [PERSON_NAME] (SZB)"
type input "Kota Kinabalu Intl (BKI)"
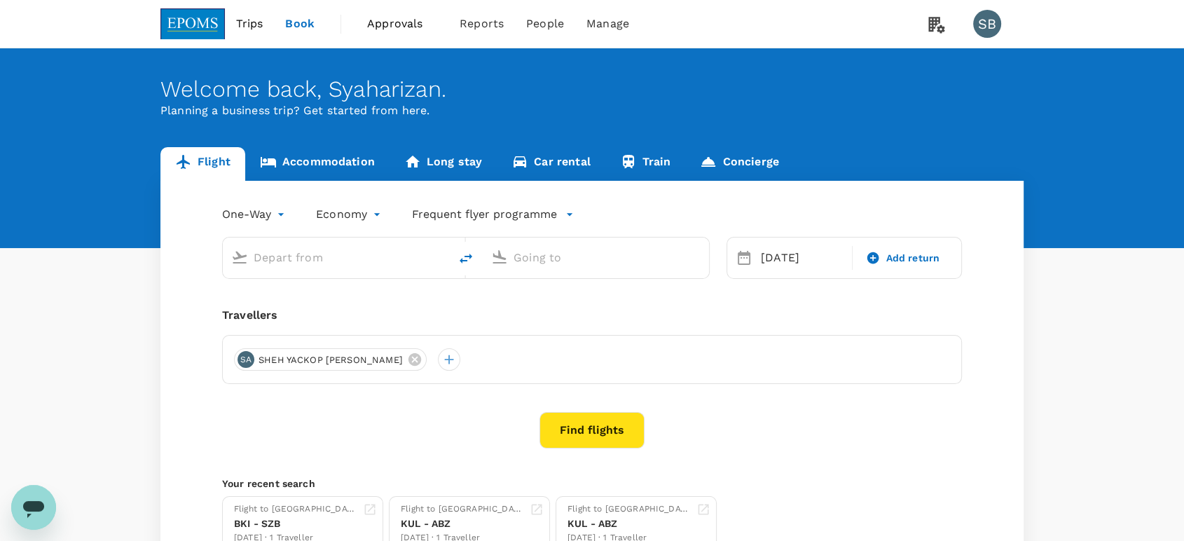
type input "Sultan [PERSON_NAME] [PERSON_NAME] (SZB)"
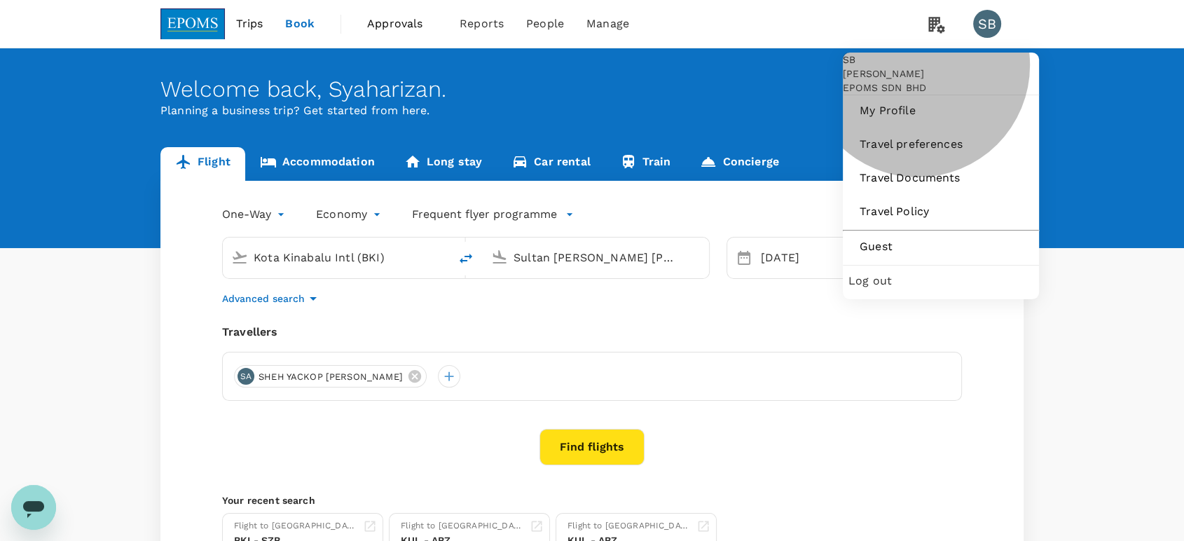
click at [923, 289] on span "Log out" at bounding box center [940, 280] width 185 height 17
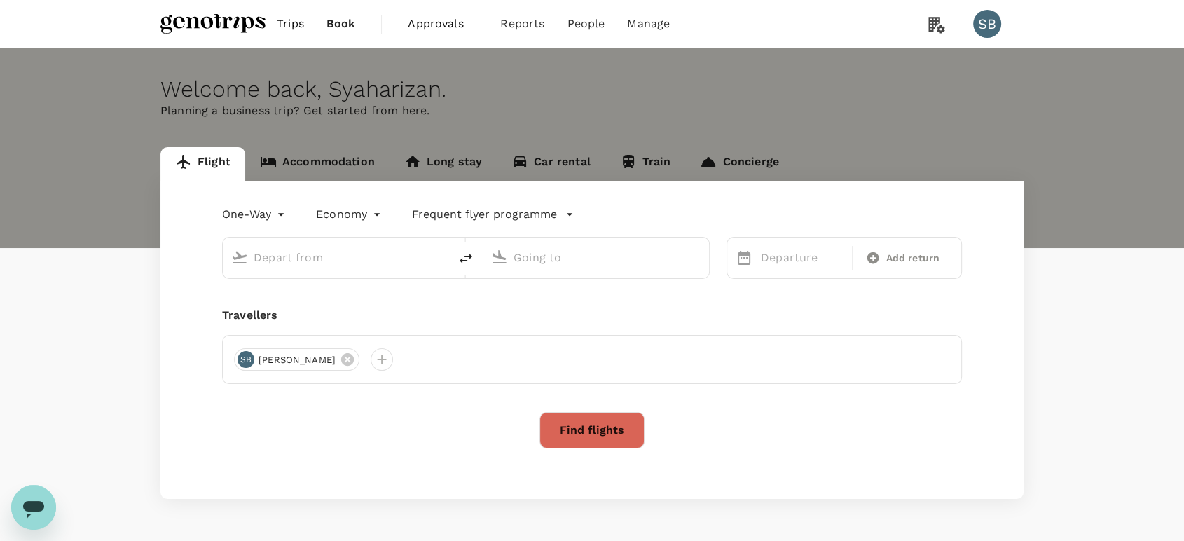
type input "roundtrip"
type input "business"
type input "Peshawar (PEW)"
type input "Kuala Lumpur, Malaysia (any)"
